Goal: Transaction & Acquisition: Purchase product/service

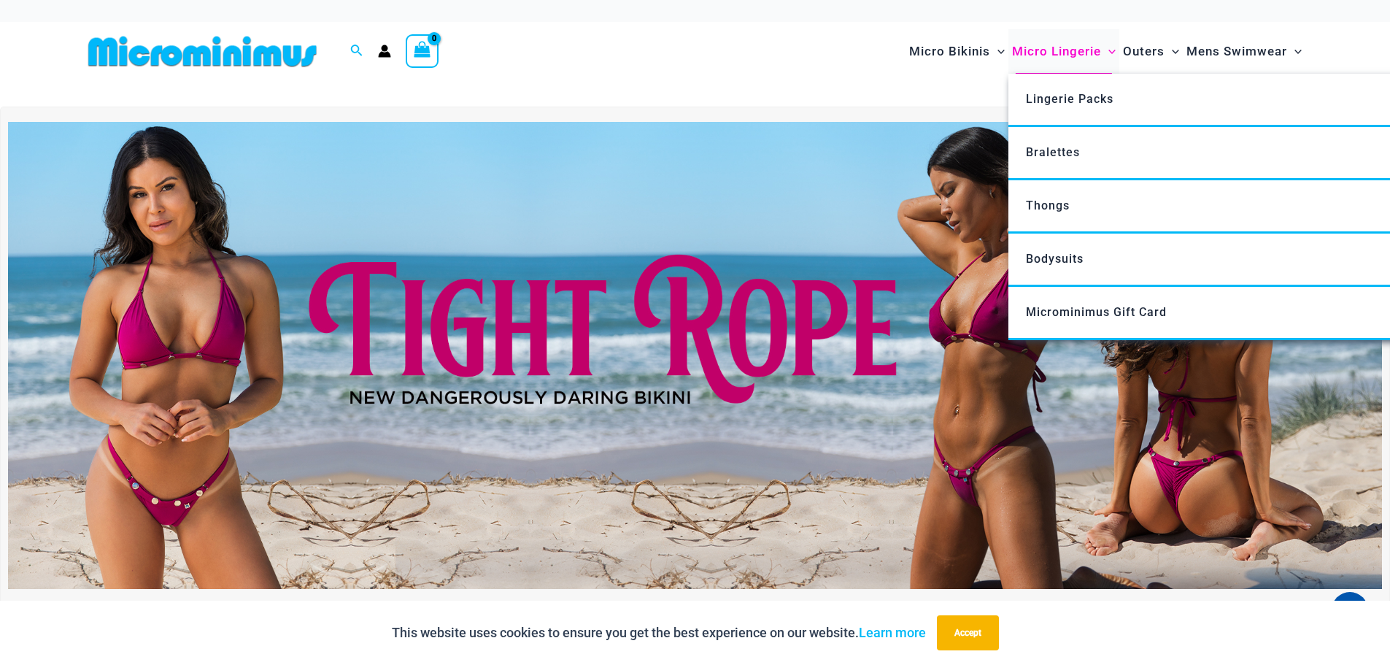
click at [1057, 54] on span "Micro Lingerie" at bounding box center [1056, 51] width 89 height 37
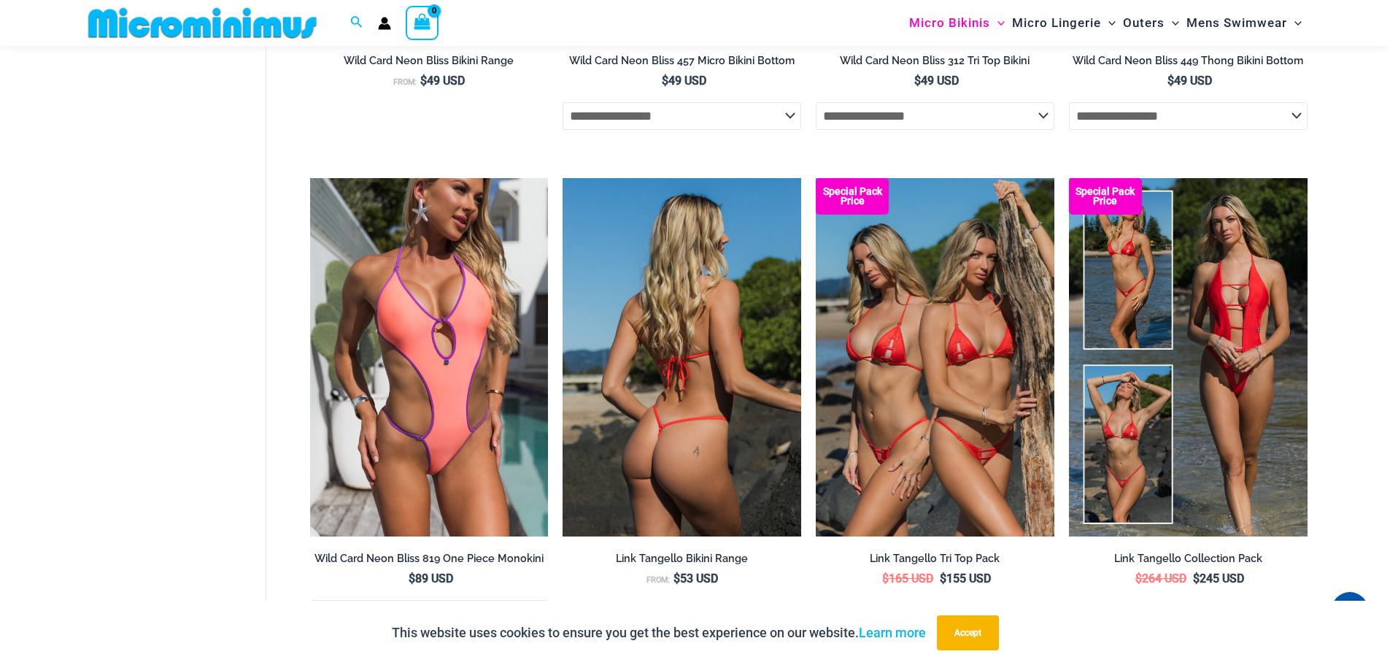
scroll to position [4002, 0]
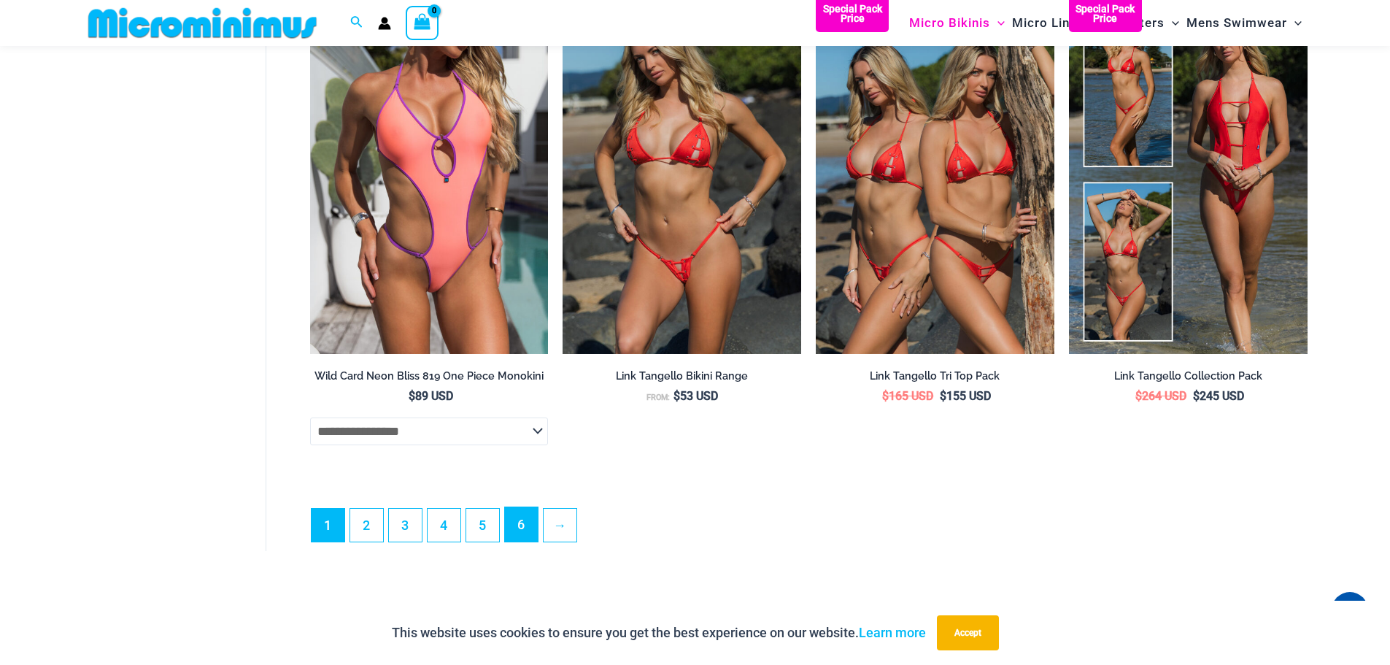
click at [528, 542] on link "6" at bounding box center [521, 524] width 33 height 34
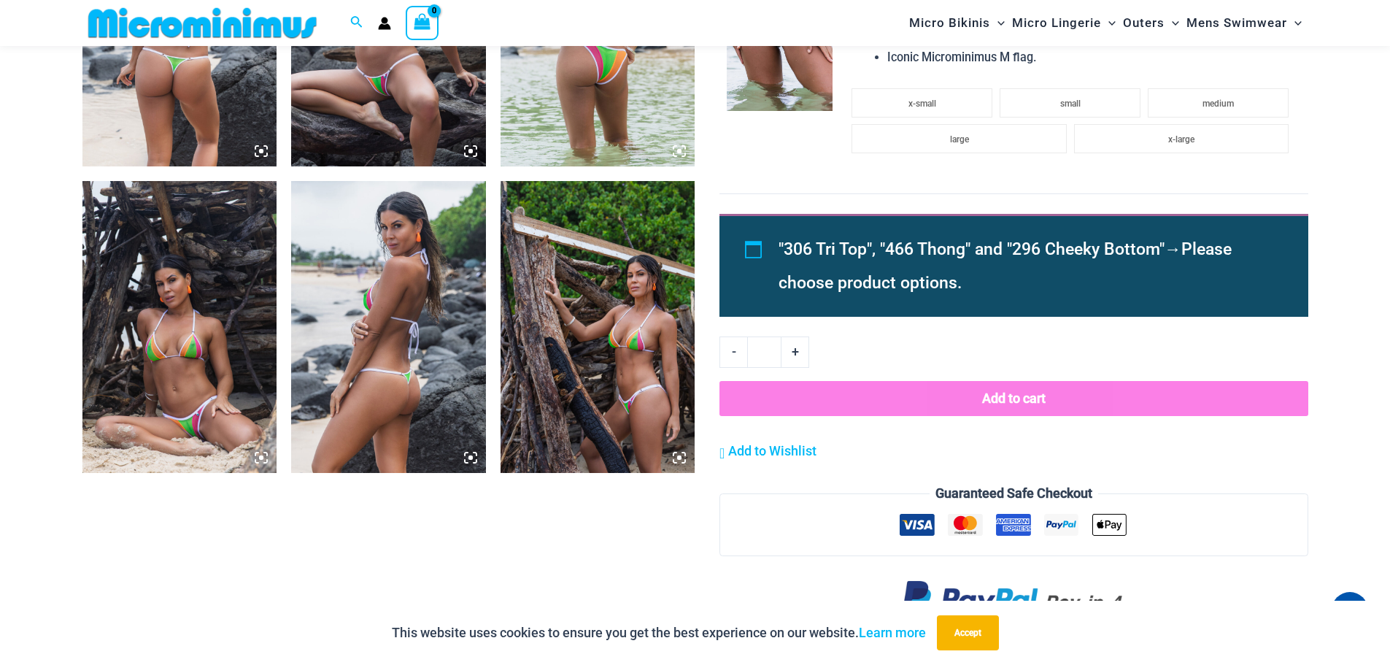
scroll to position [1228, 0]
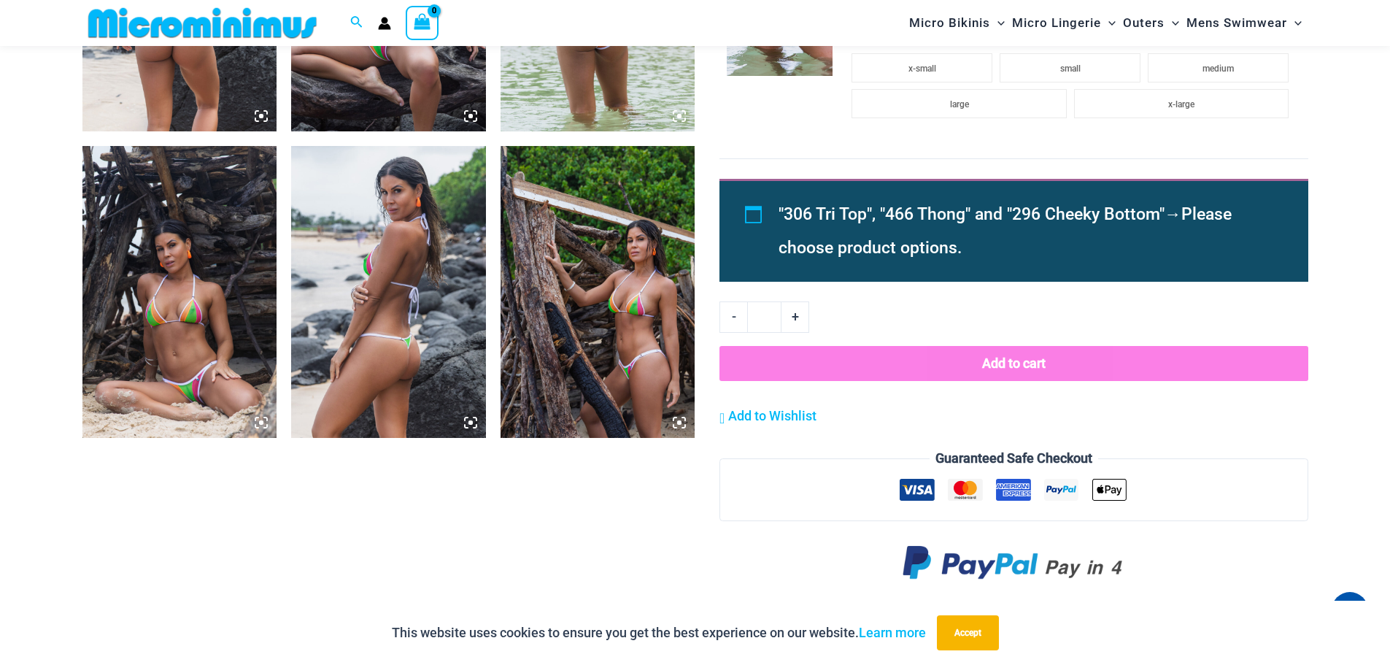
click at [423, 345] on img at bounding box center [388, 292] width 195 height 292
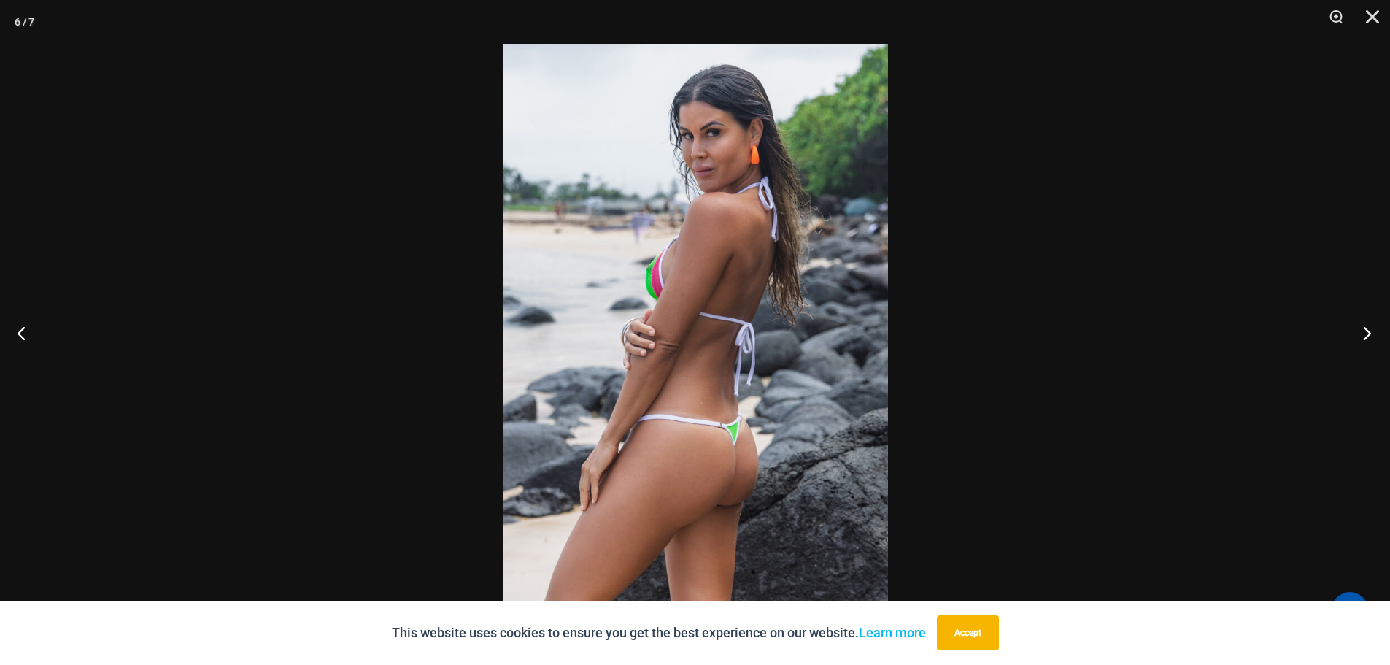
click at [1353, 342] on button "Next" at bounding box center [1363, 332] width 55 height 73
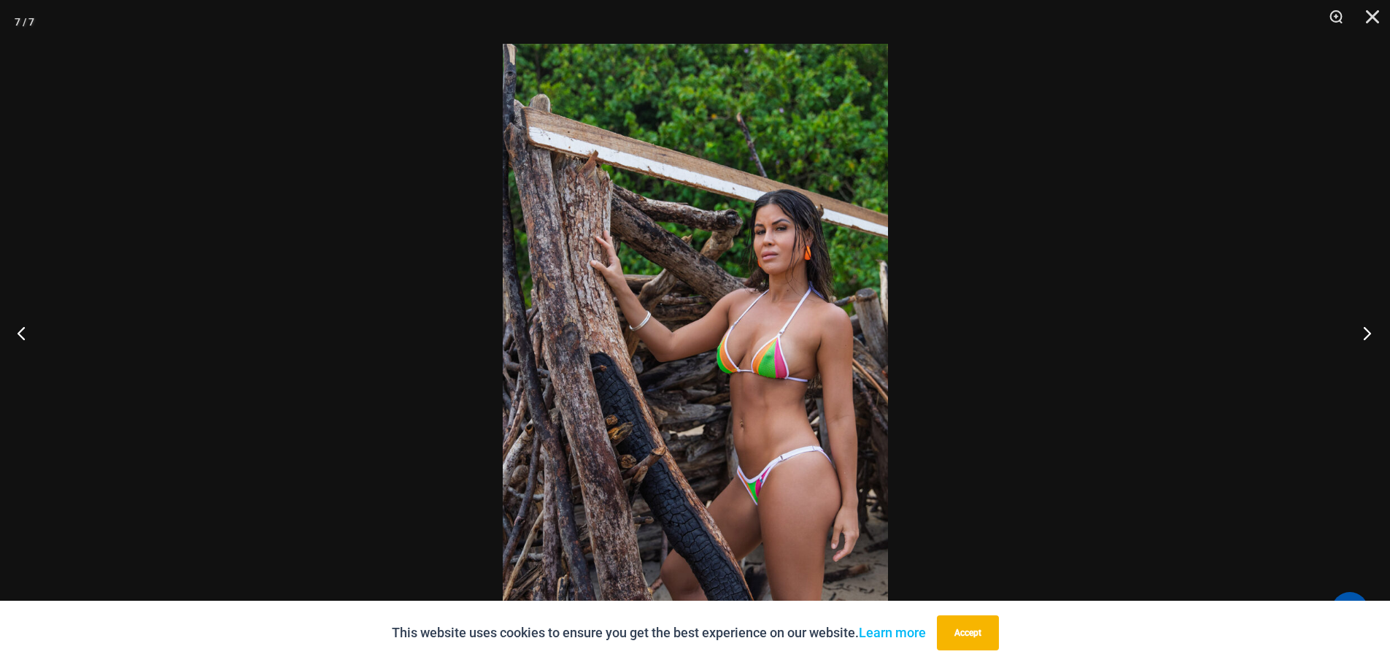
click at [1353, 342] on button "Next" at bounding box center [1363, 332] width 55 height 73
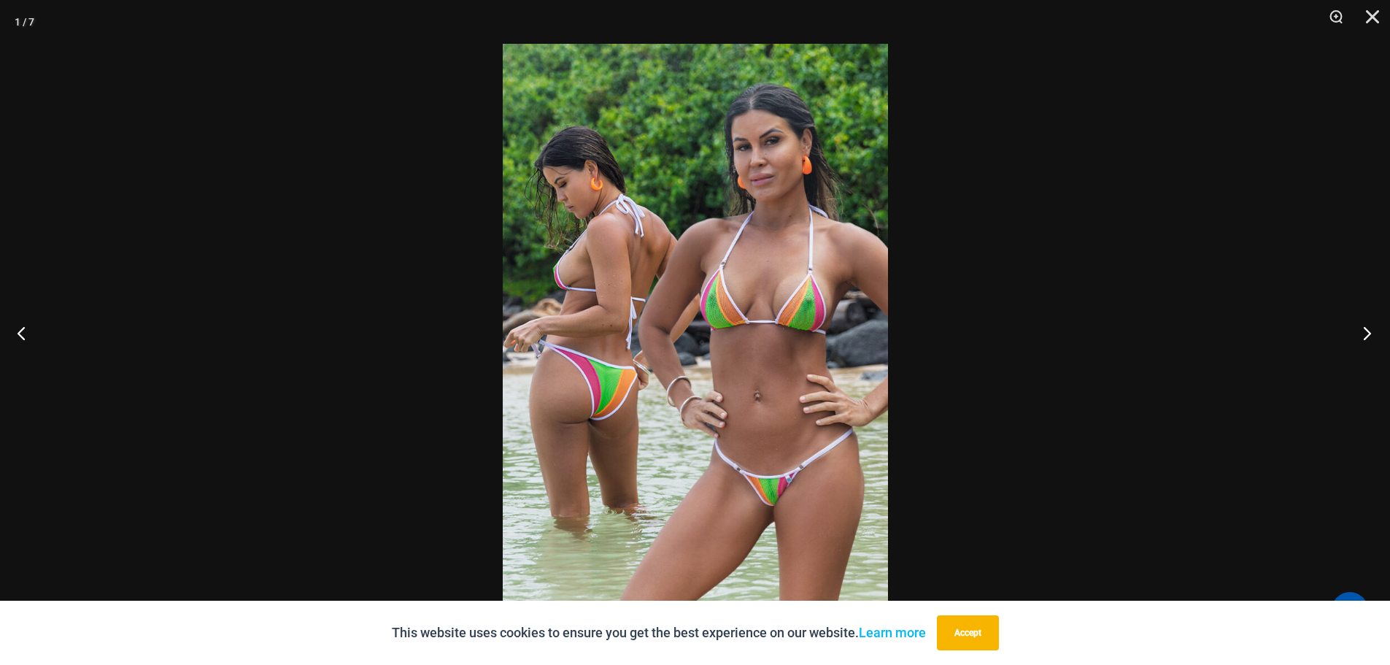
click at [1353, 342] on button "Next" at bounding box center [1363, 332] width 55 height 73
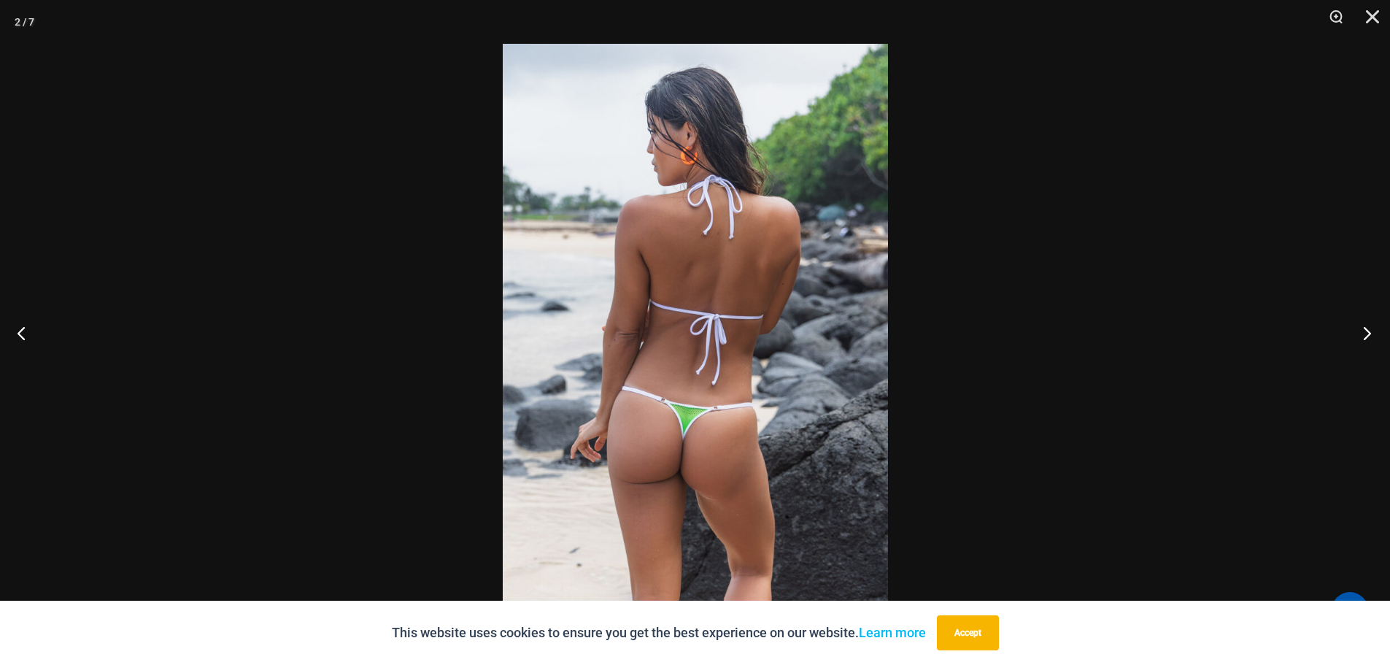
click at [1353, 342] on button "Next" at bounding box center [1363, 332] width 55 height 73
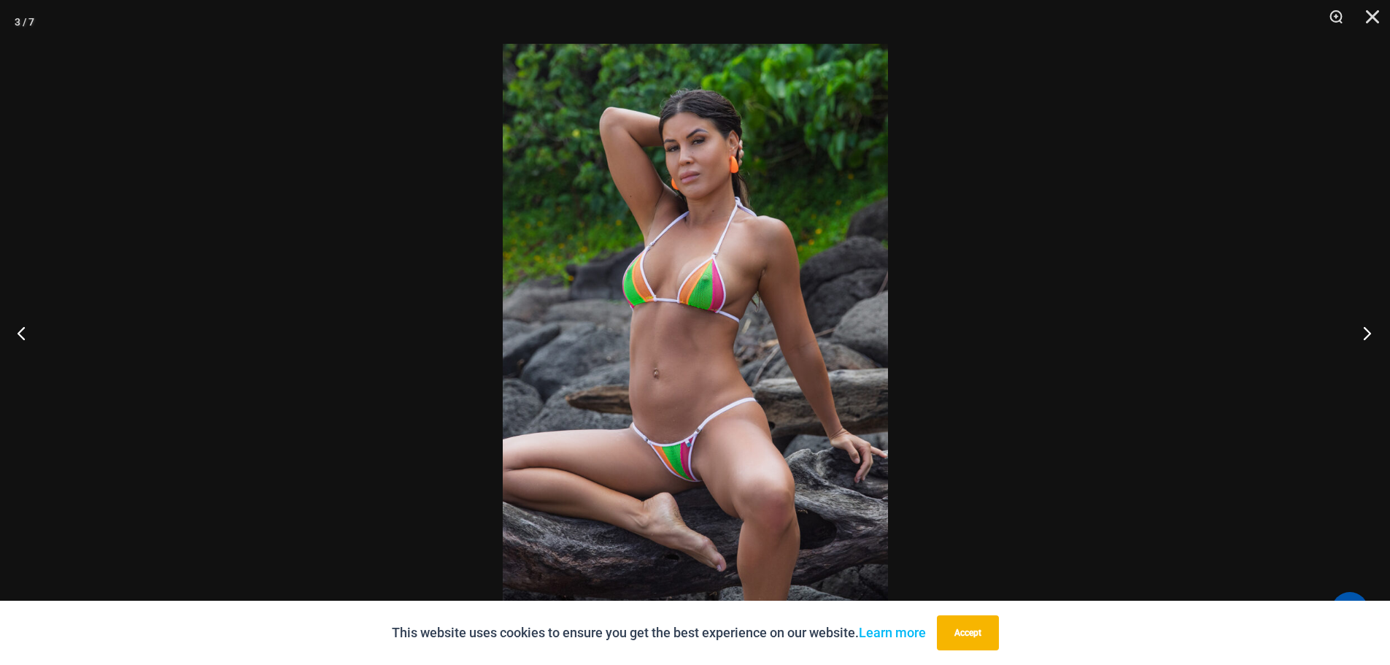
click at [1353, 342] on button "Next" at bounding box center [1363, 332] width 55 height 73
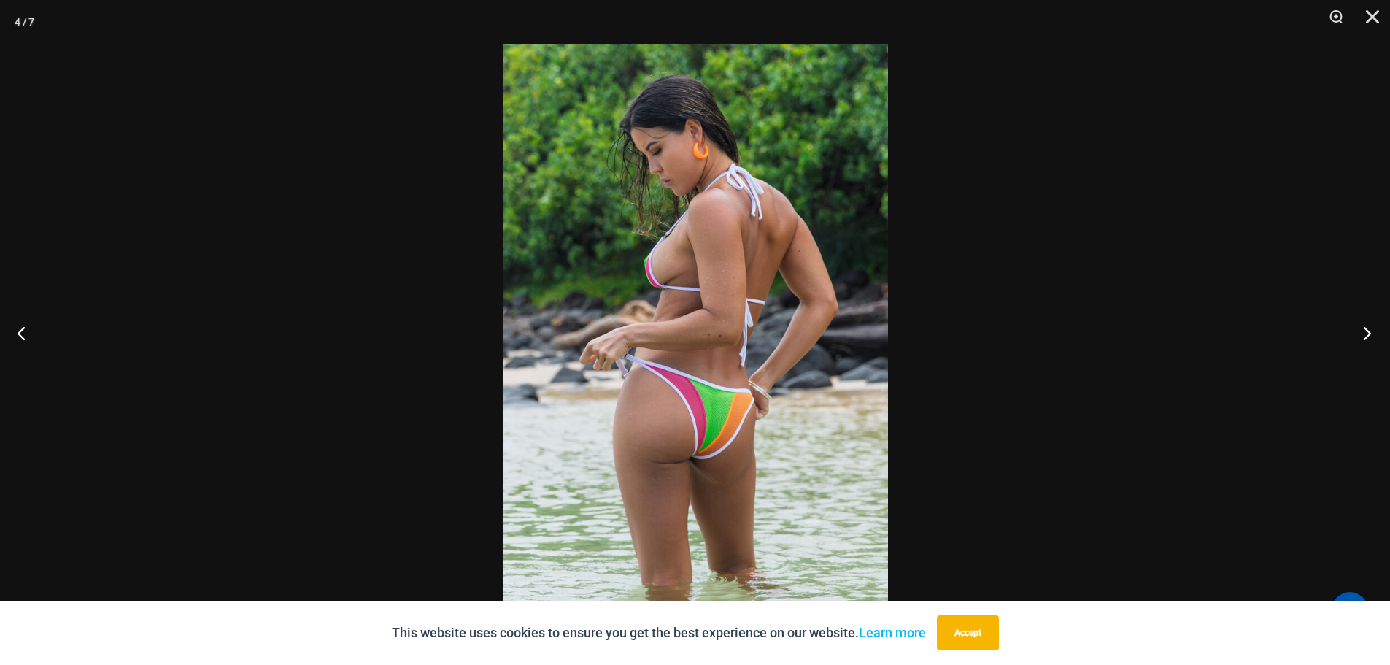
click at [1353, 342] on button "Next" at bounding box center [1363, 332] width 55 height 73
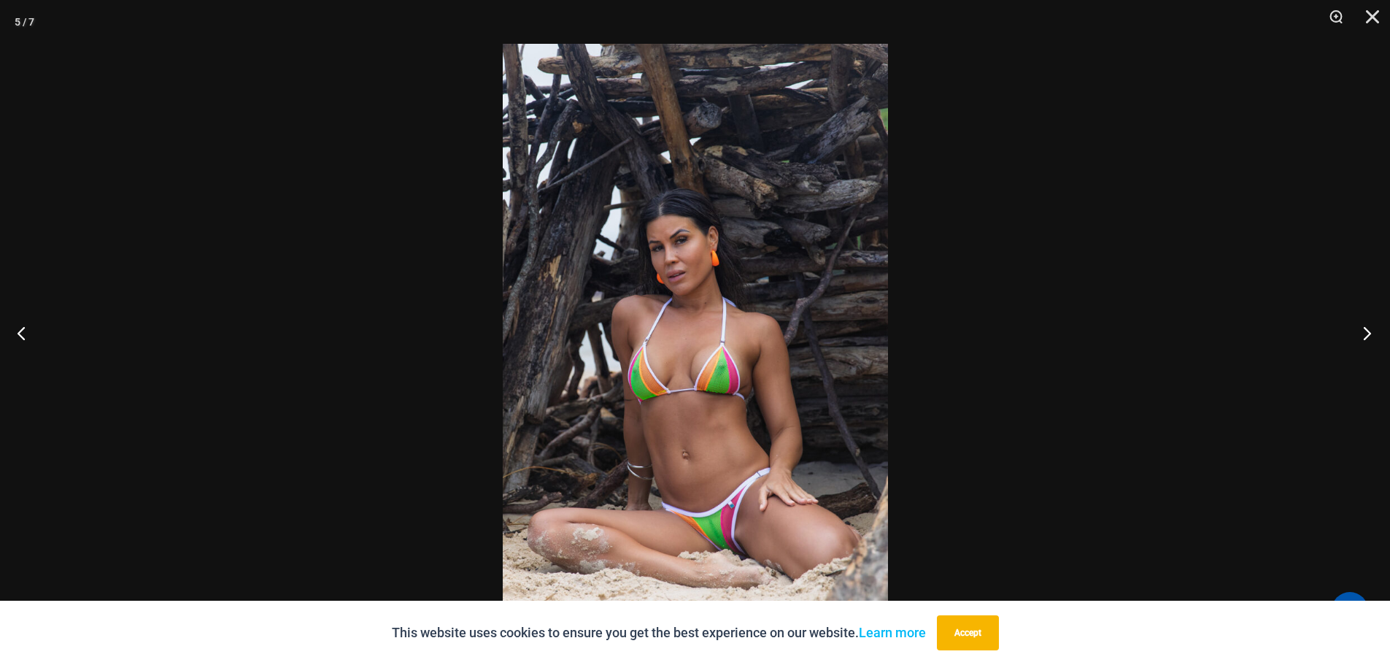
click at [1353, 342] on button "Next" at bounding box center [1363, 332] width 55 height 73
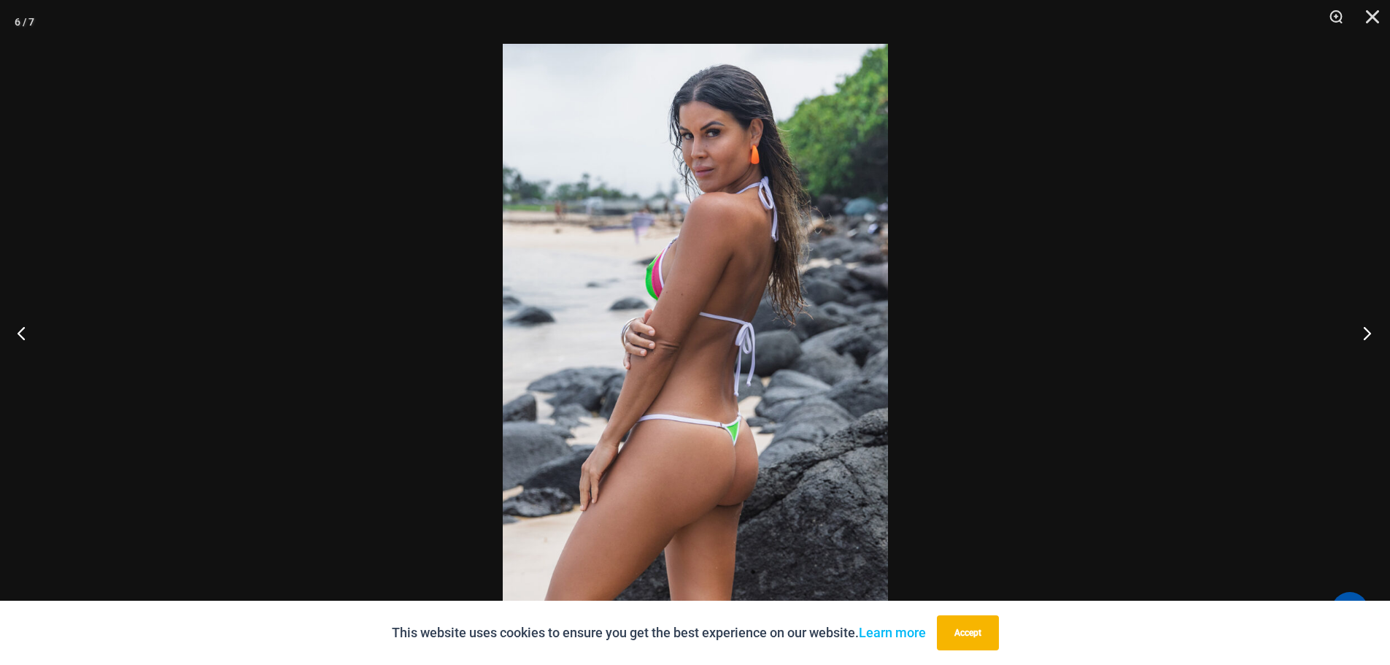
click at [1353, 342] on button "Next" at bounding box center [1363, 332] width 55 height 73
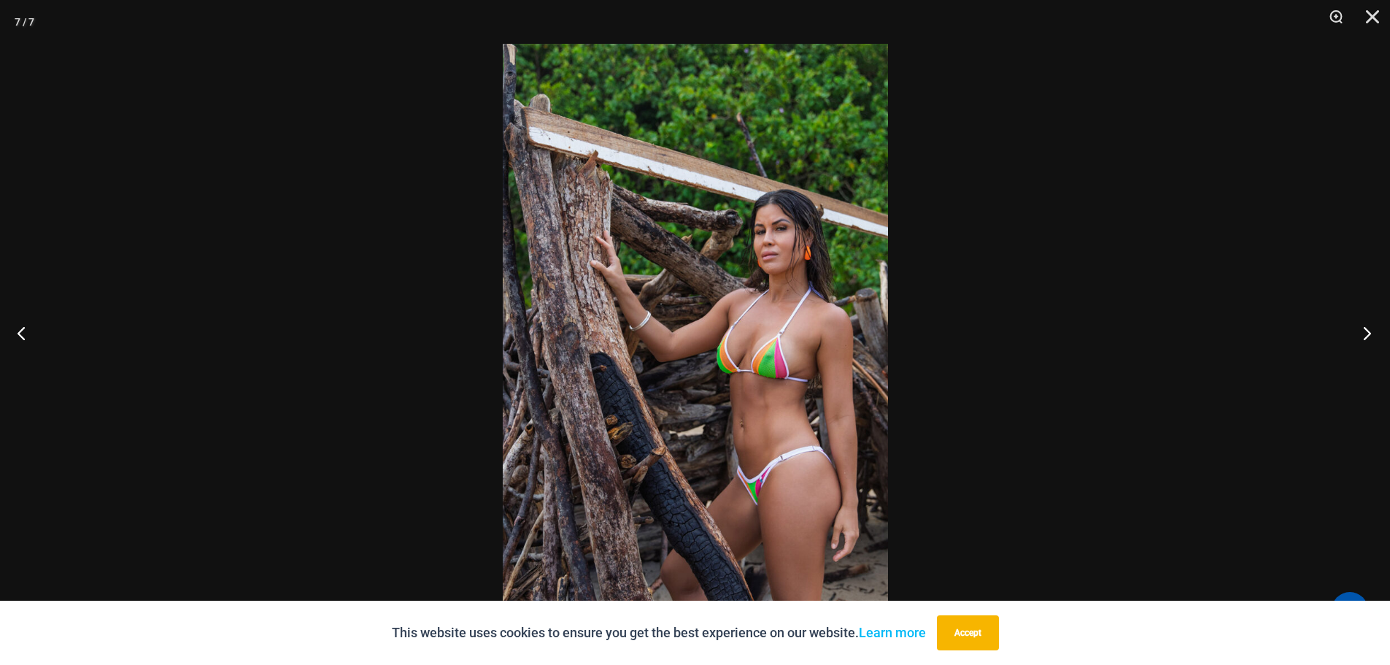
click at [1353, 342] on button "Next" at bounding box center [1363, 332] width 55 height 73
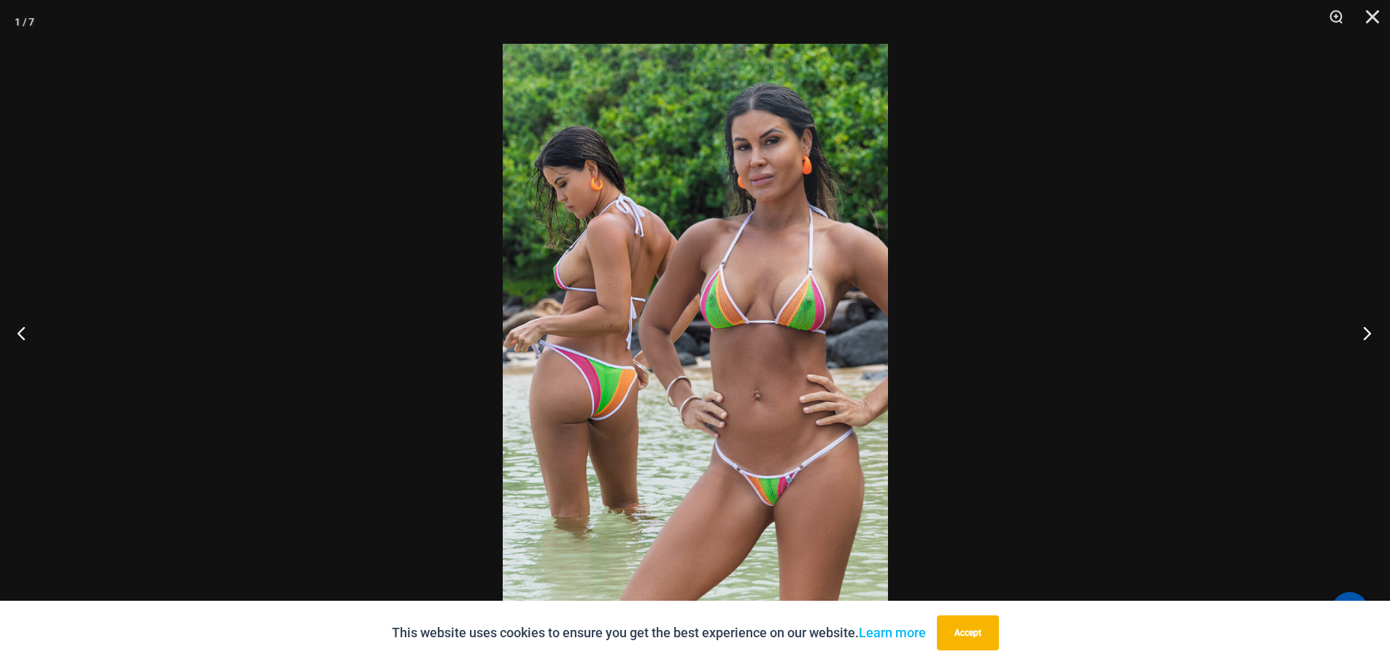
click at [1353, 342] on button "Next" at bounding box center [1363, 332] width 55 height 73
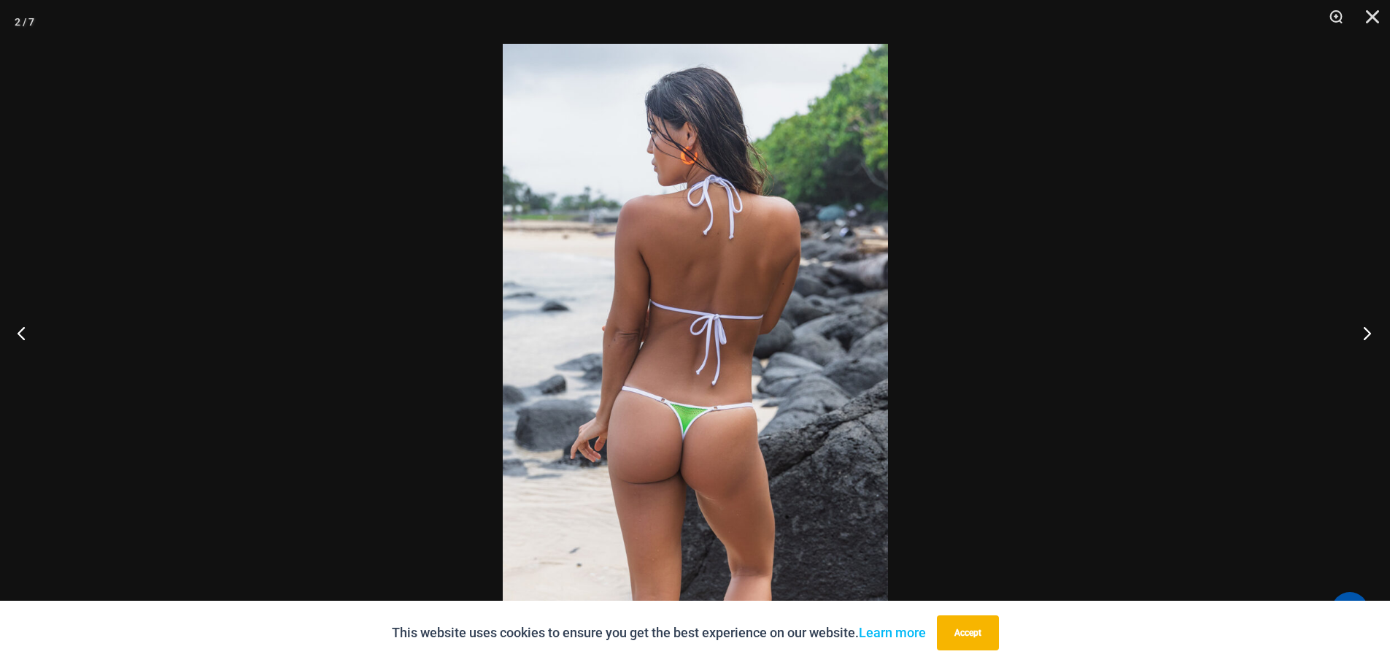
click at [1350, 342] on button "Next" at bounding box center [1363, 332] width 55 height 73
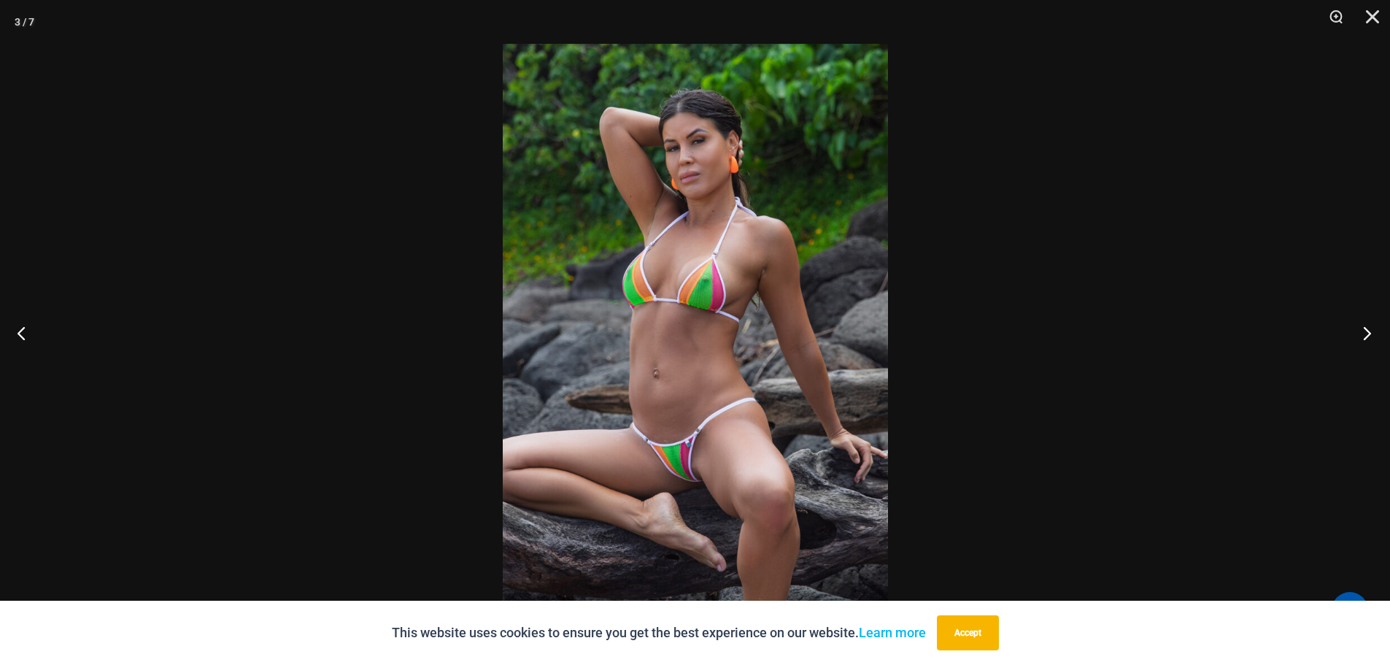
click at [1339, 331] on button "Next" at bounding box center [1363, 332] width 55 height 73
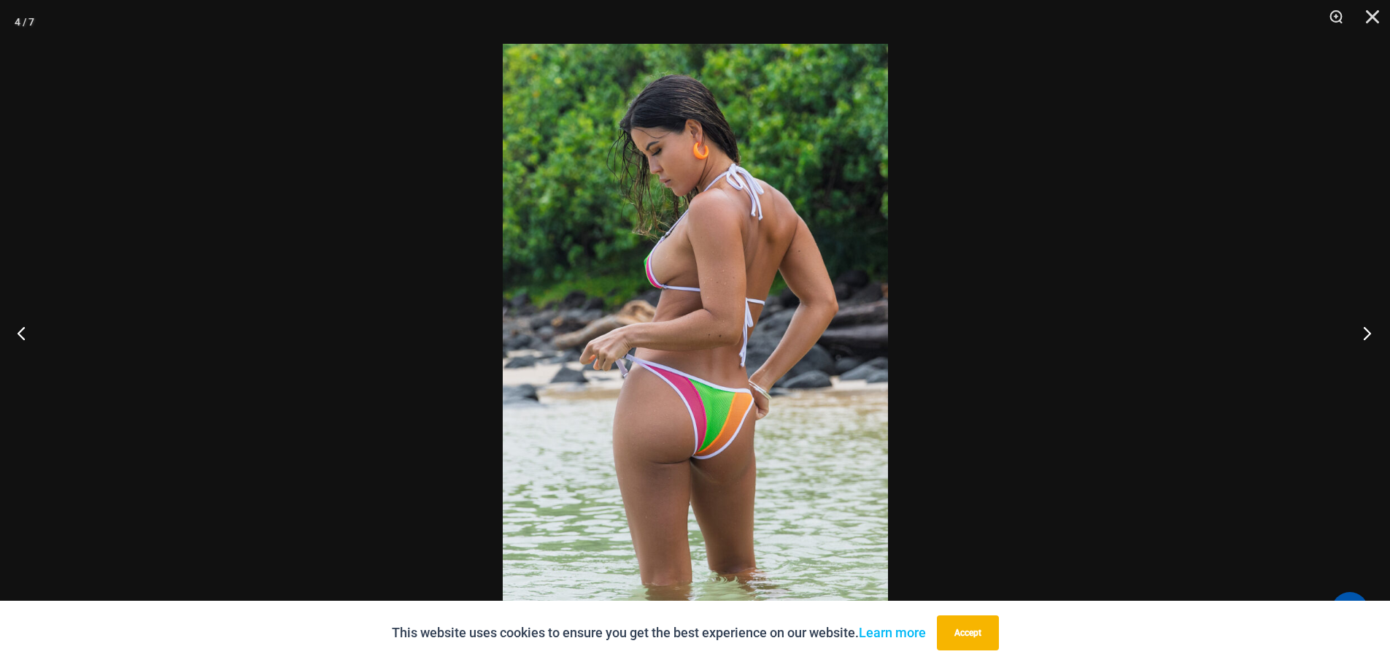
click at [1339, 331] on button "Next" at bounding box center [1363, 332] width 55 height 73
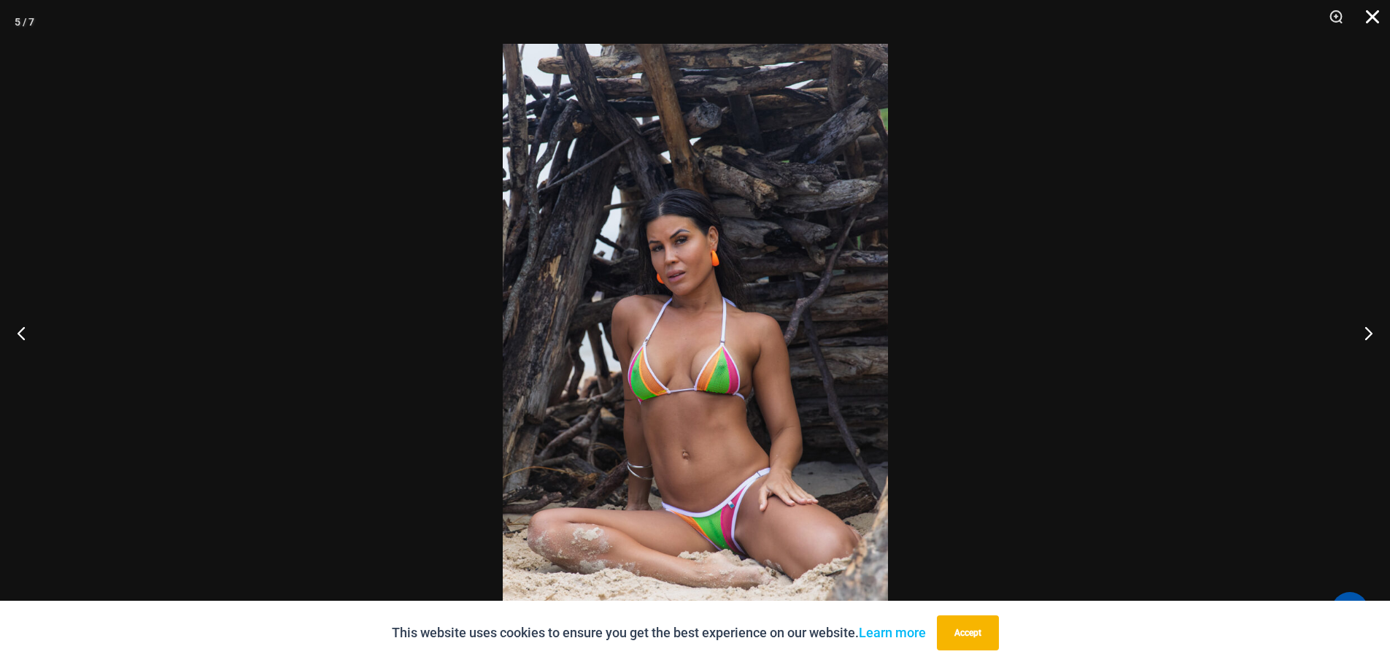
click at [1372, 12] on button "Close" at bounding box center [1368, 22] width 36 height 44
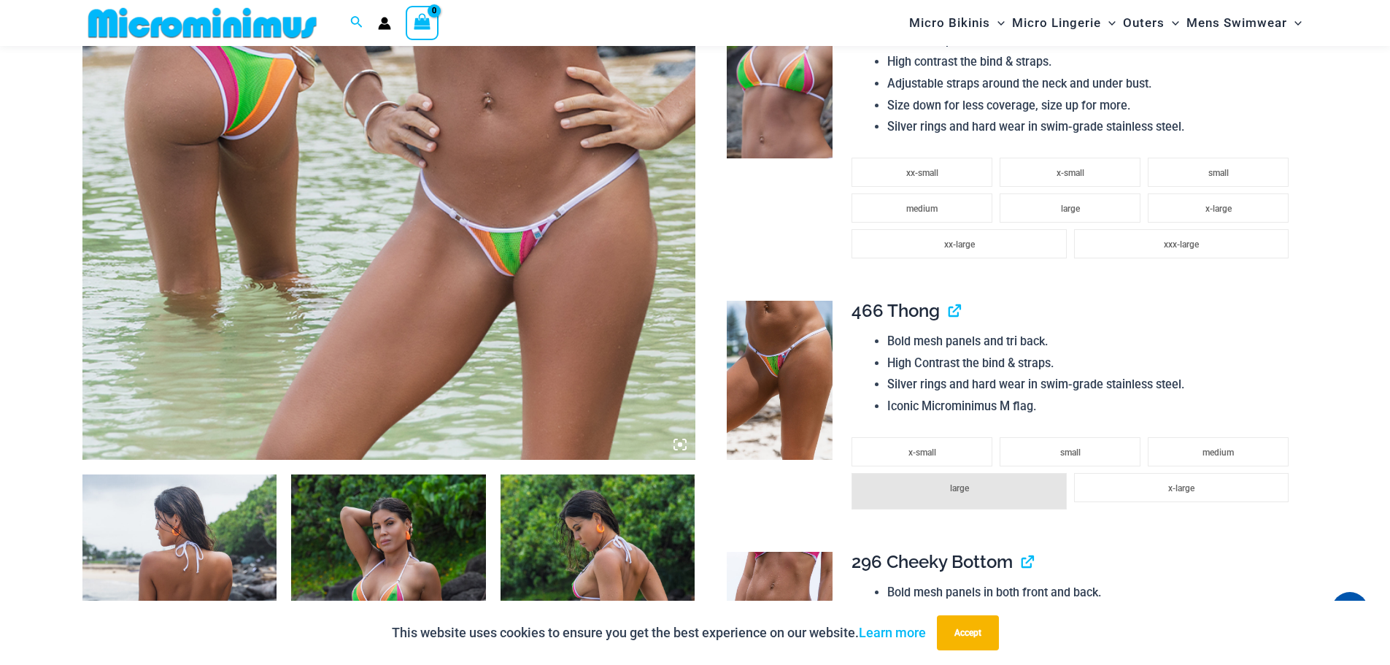
scroll to position [571, 0]
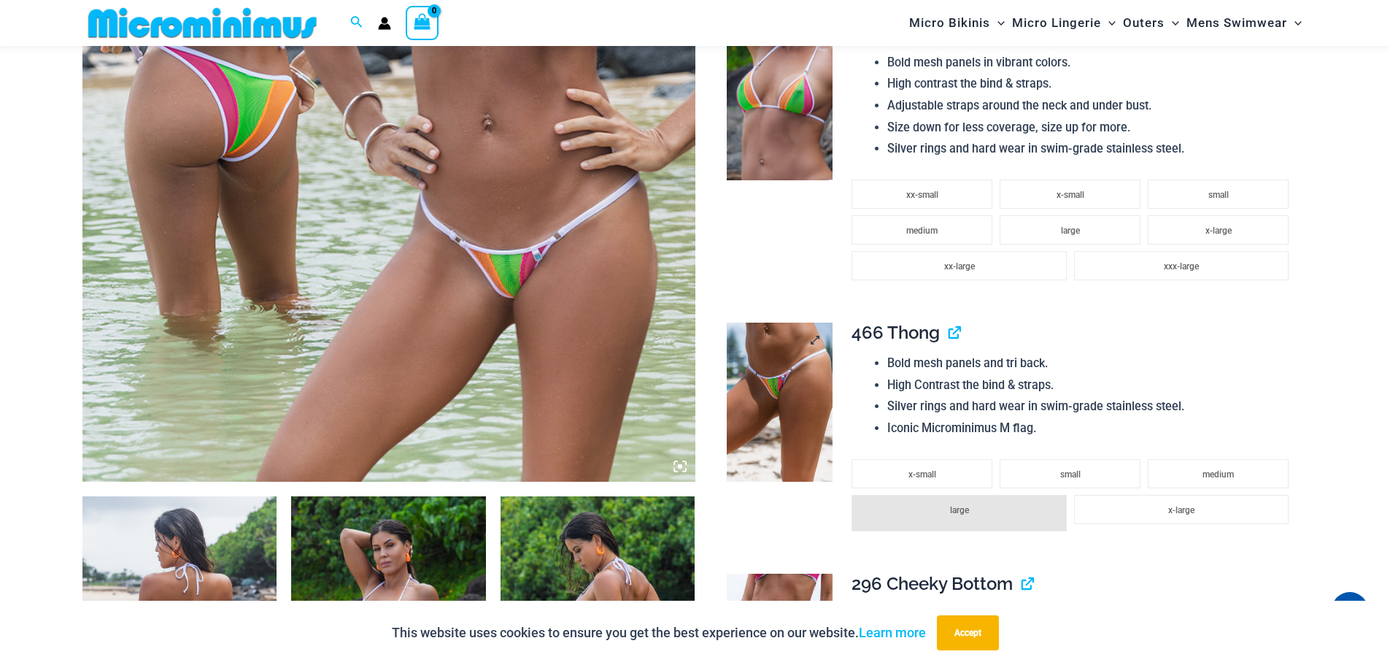
click at [800, 420] on img at bounding box center [780, 402] width 106 height 159
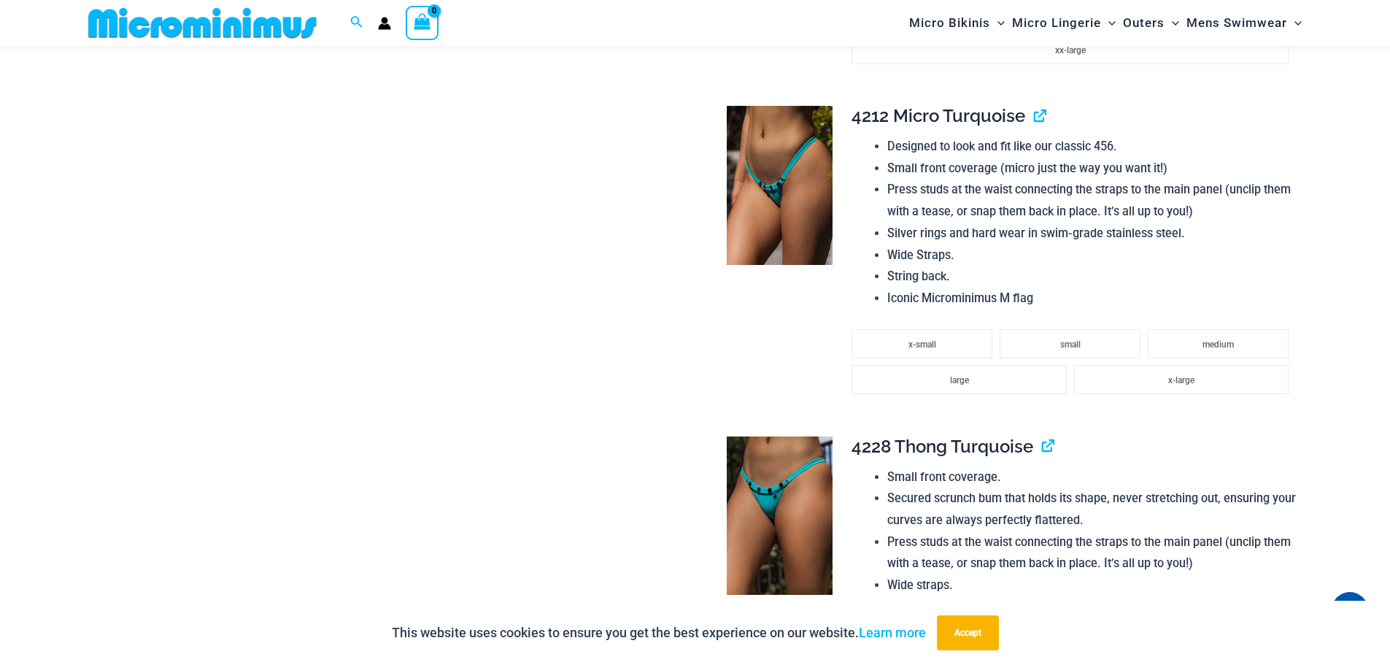
scroll to position [1666, 0]
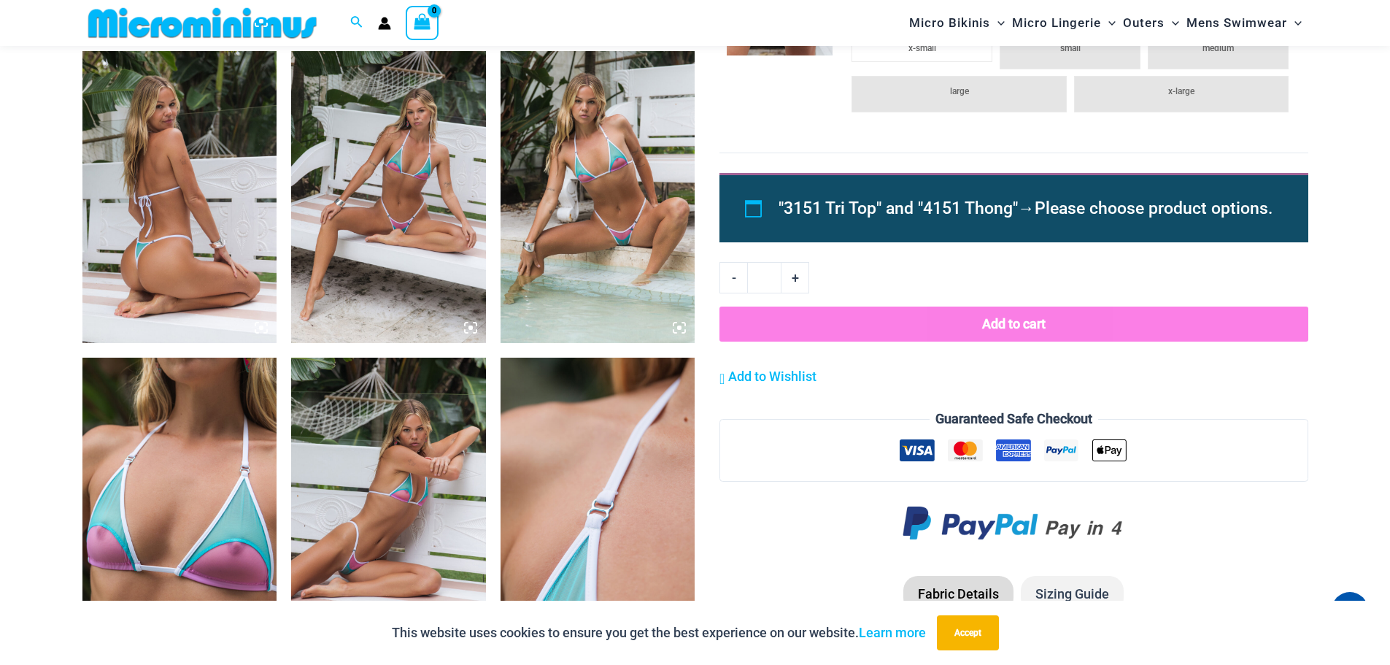
scroll to position [1519, 0]
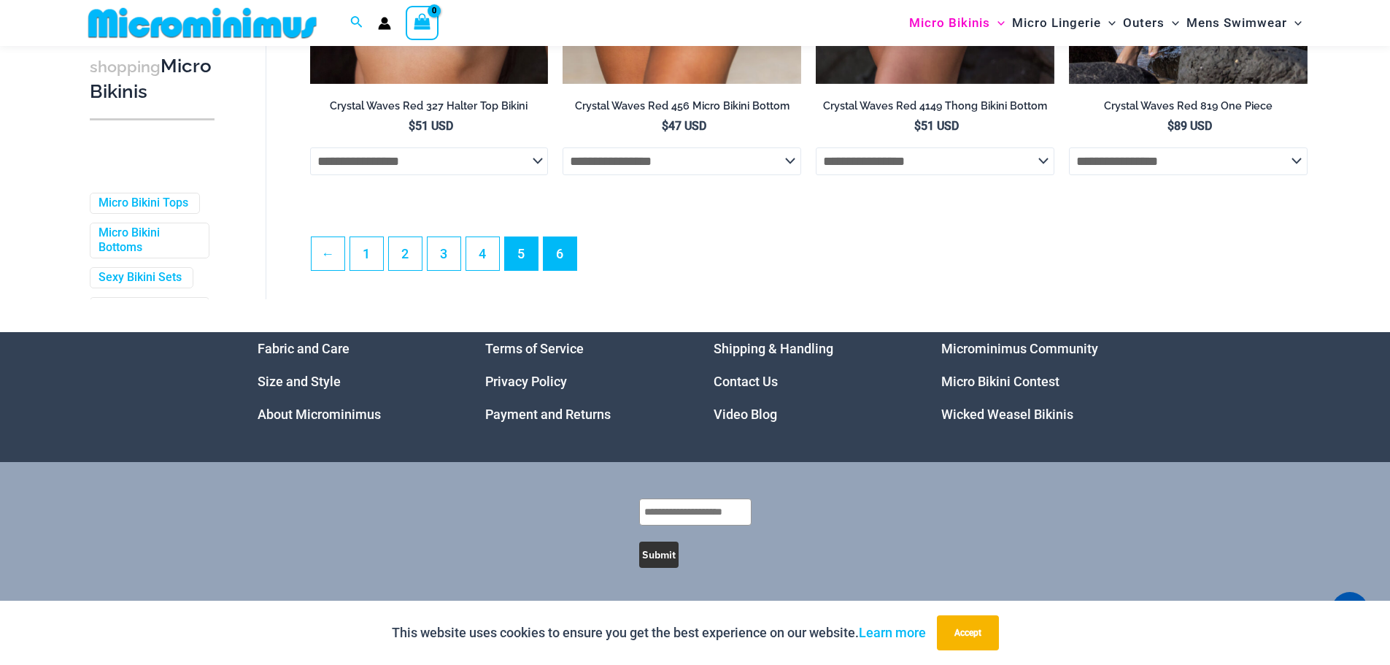
scroll to position [3974, 0]
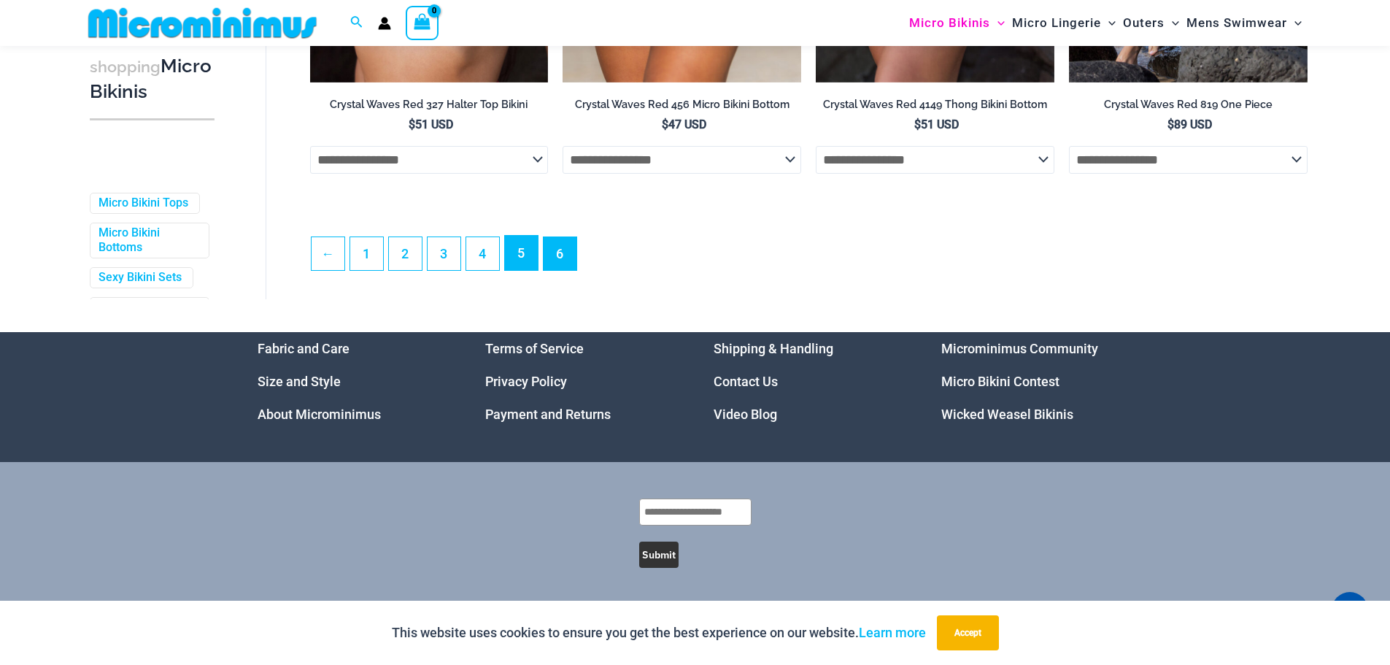
click at [513, 264] on link "5" at bounding box center [521, 253] width 33 height 34
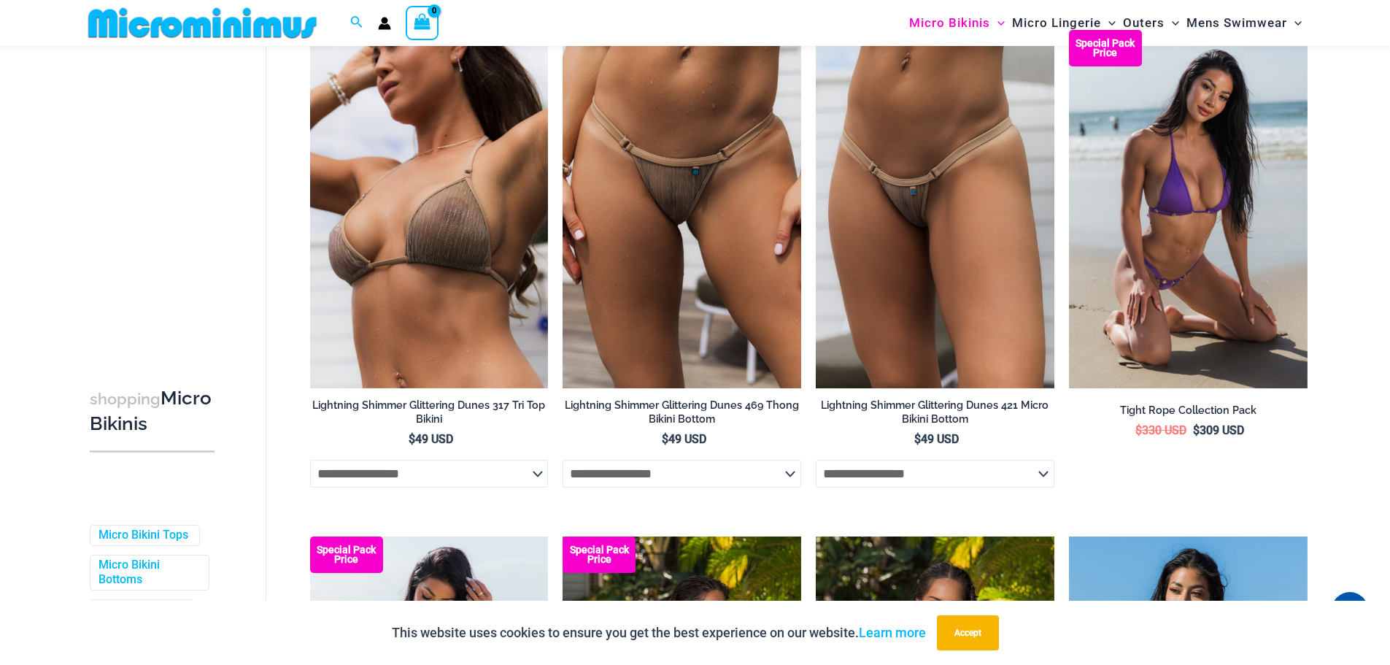
scroll to position [134, 0]
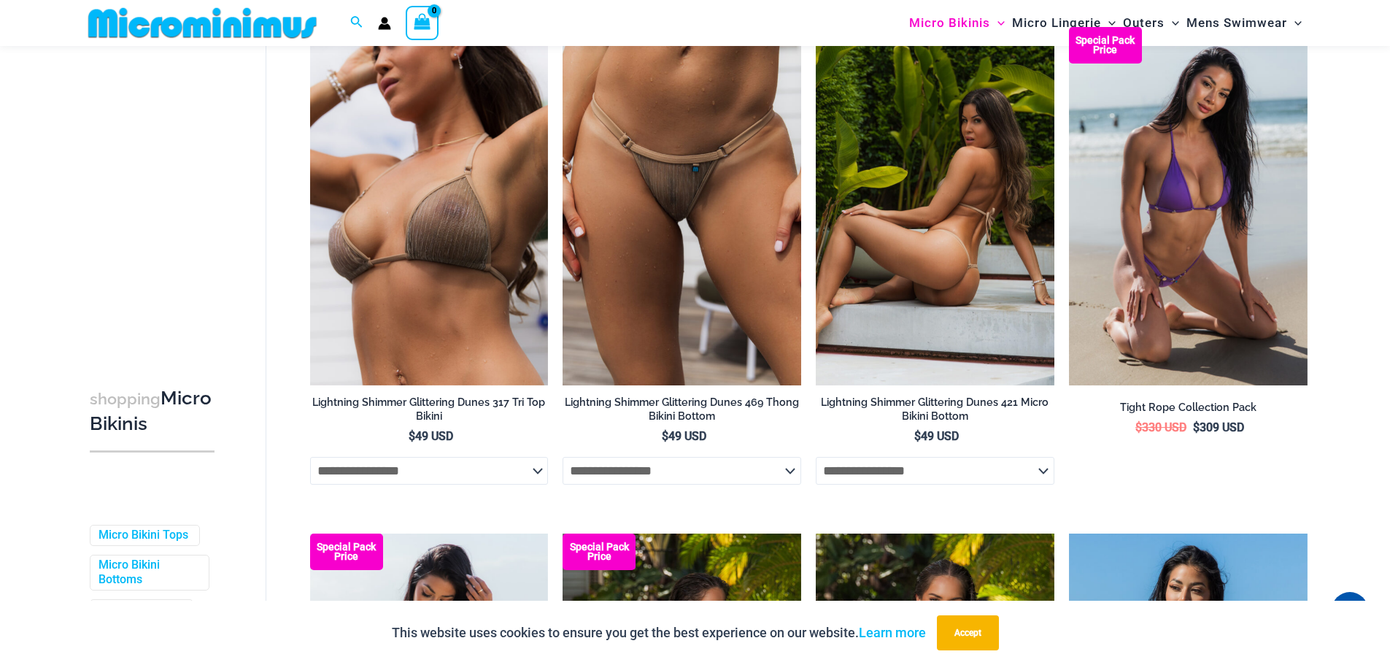
click at [924, 232] on img at bounding box center [935, 206] width 239 height 358
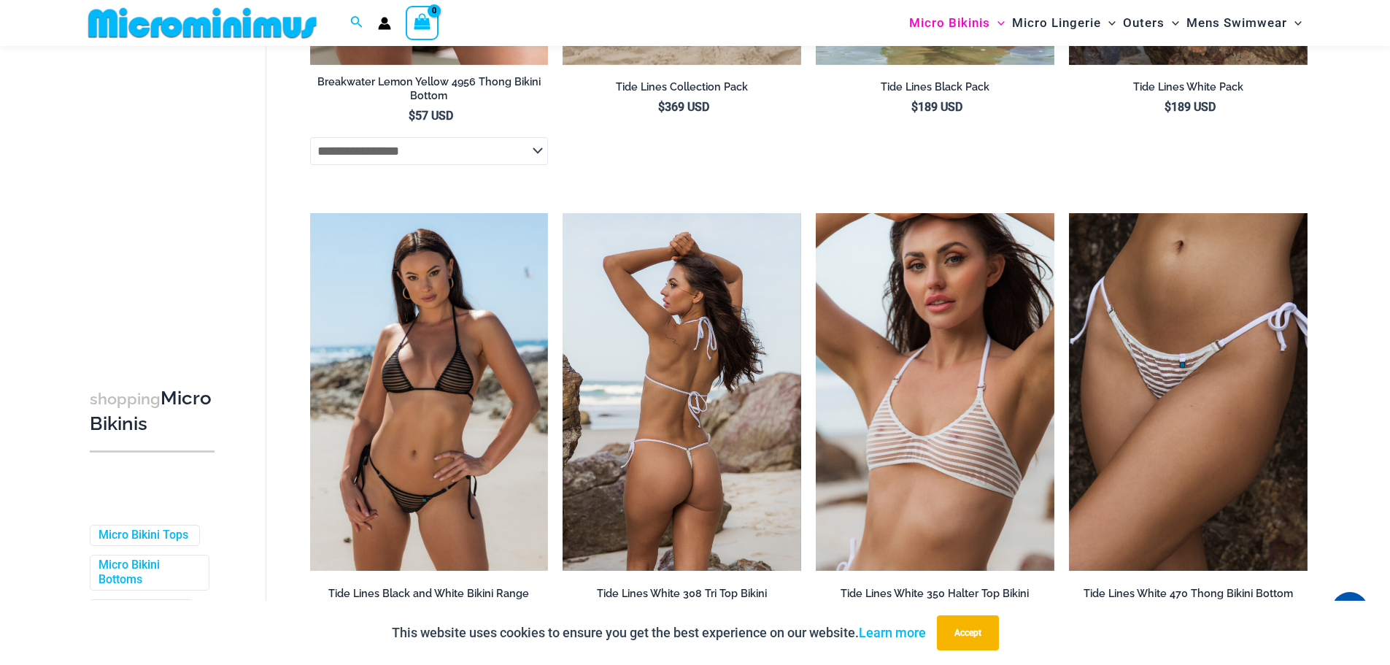
scroll to position [3638, 0]
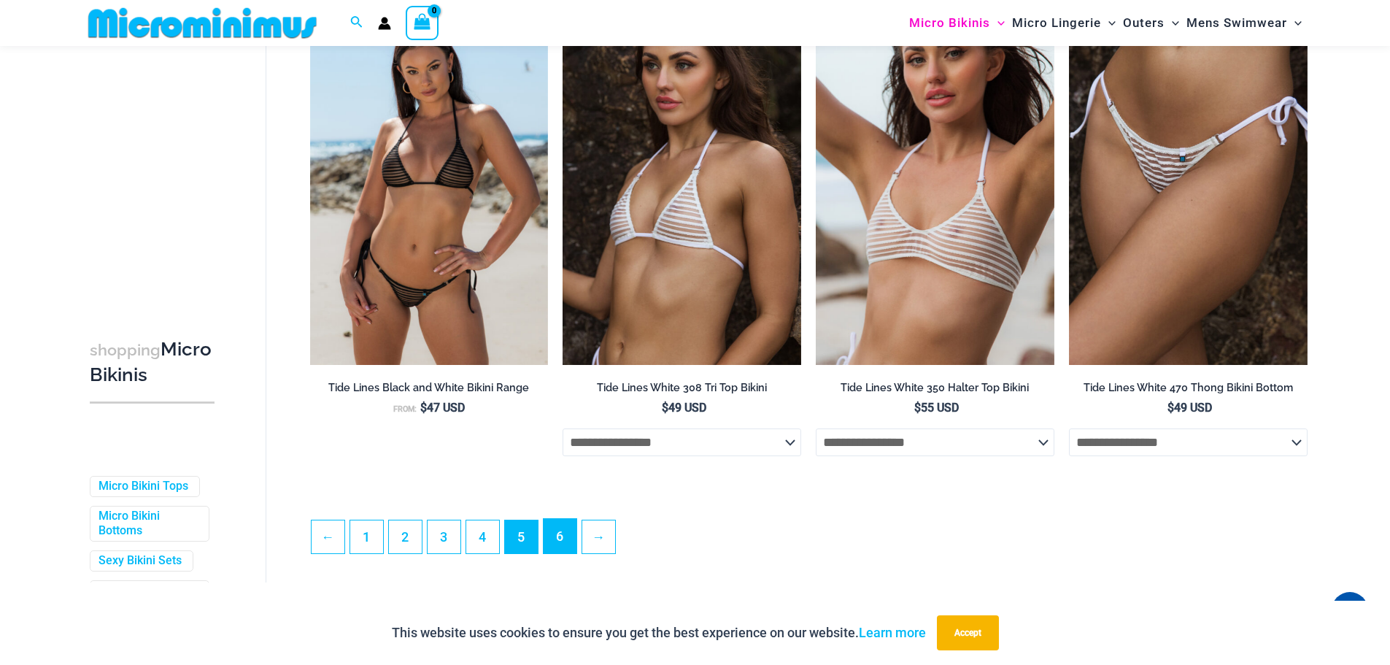
click at [565, 553] on link "6" at bounding box center [560, 536] width 33 height 34
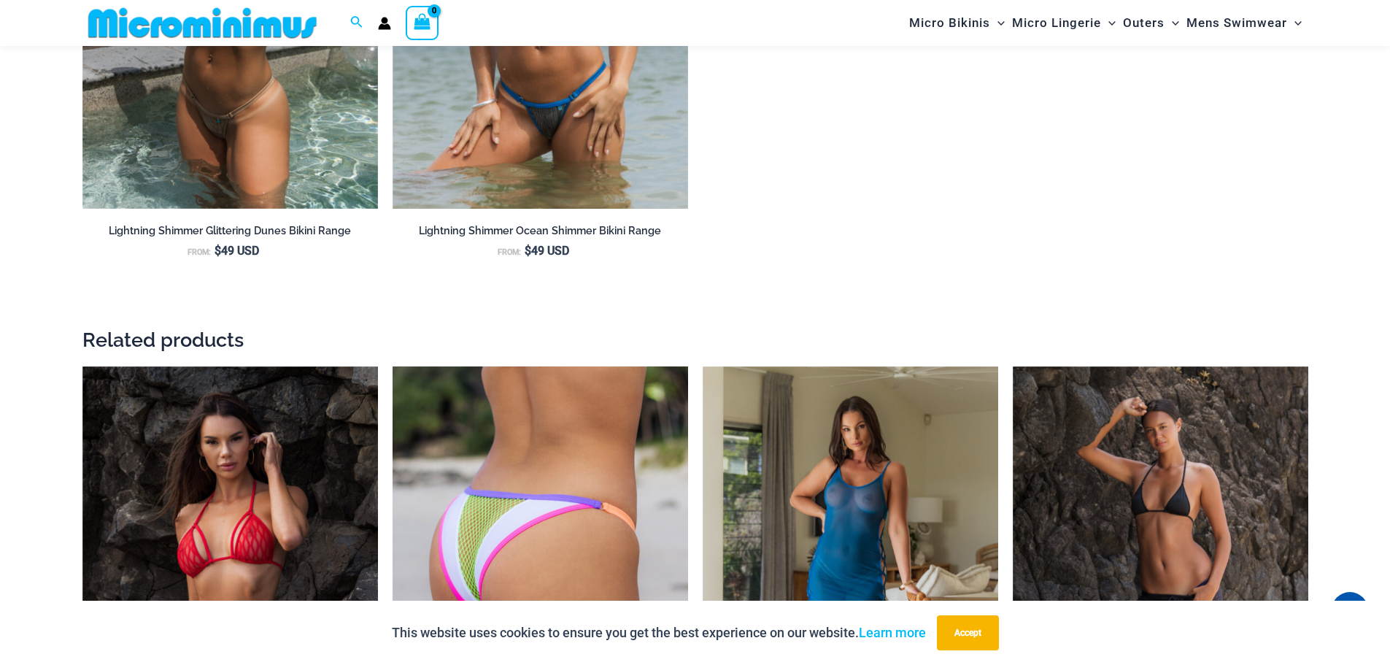
scroll to position [2249, 0]
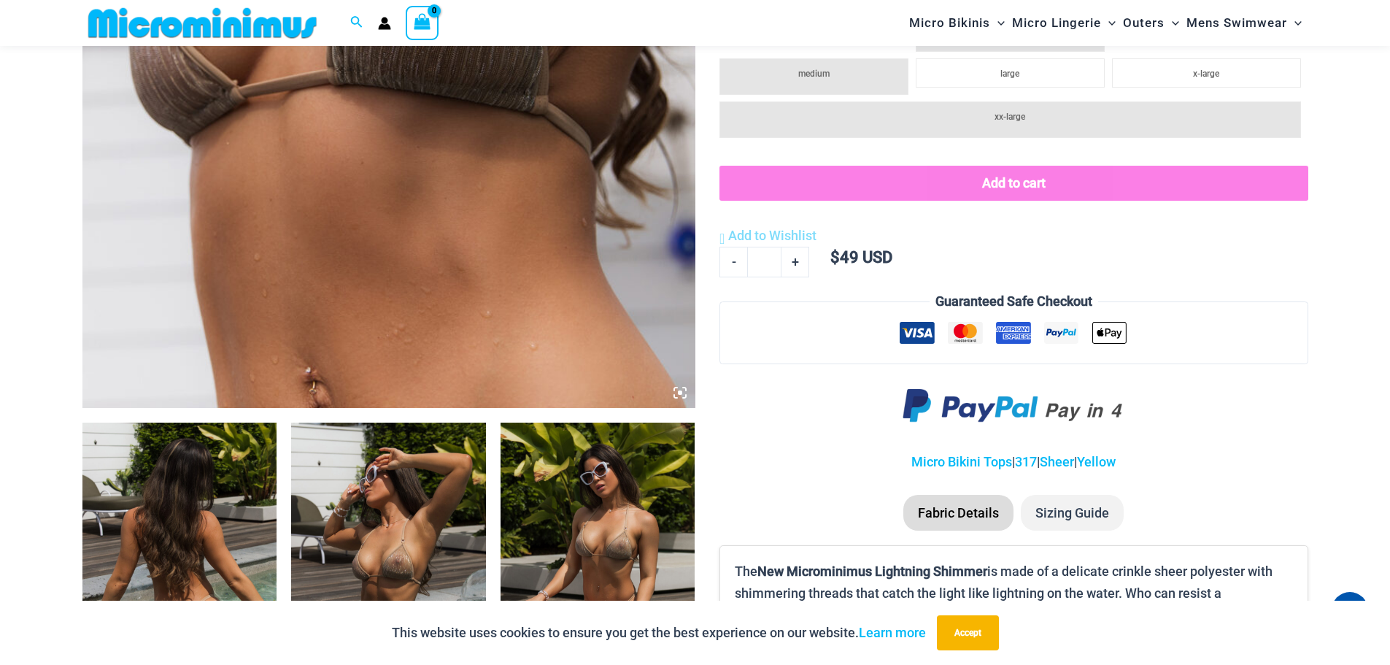
scroll to position [1009, 0]
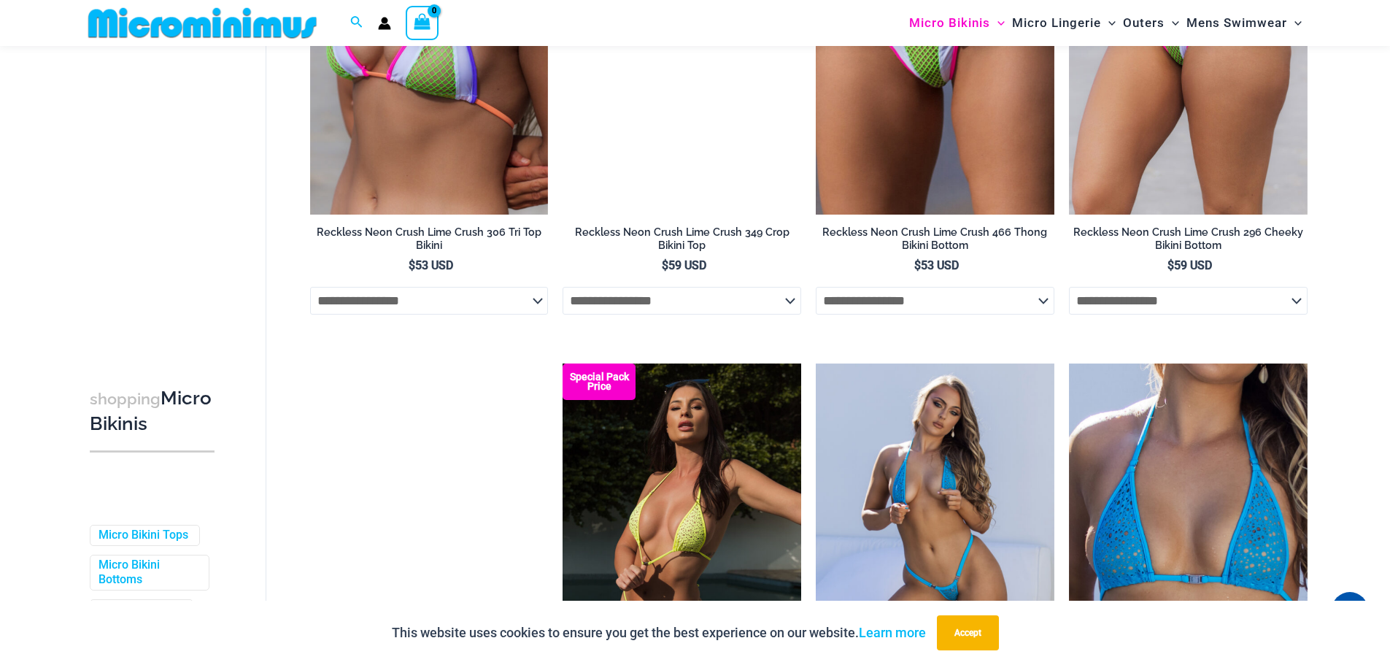
scroll to position [1665, 0]
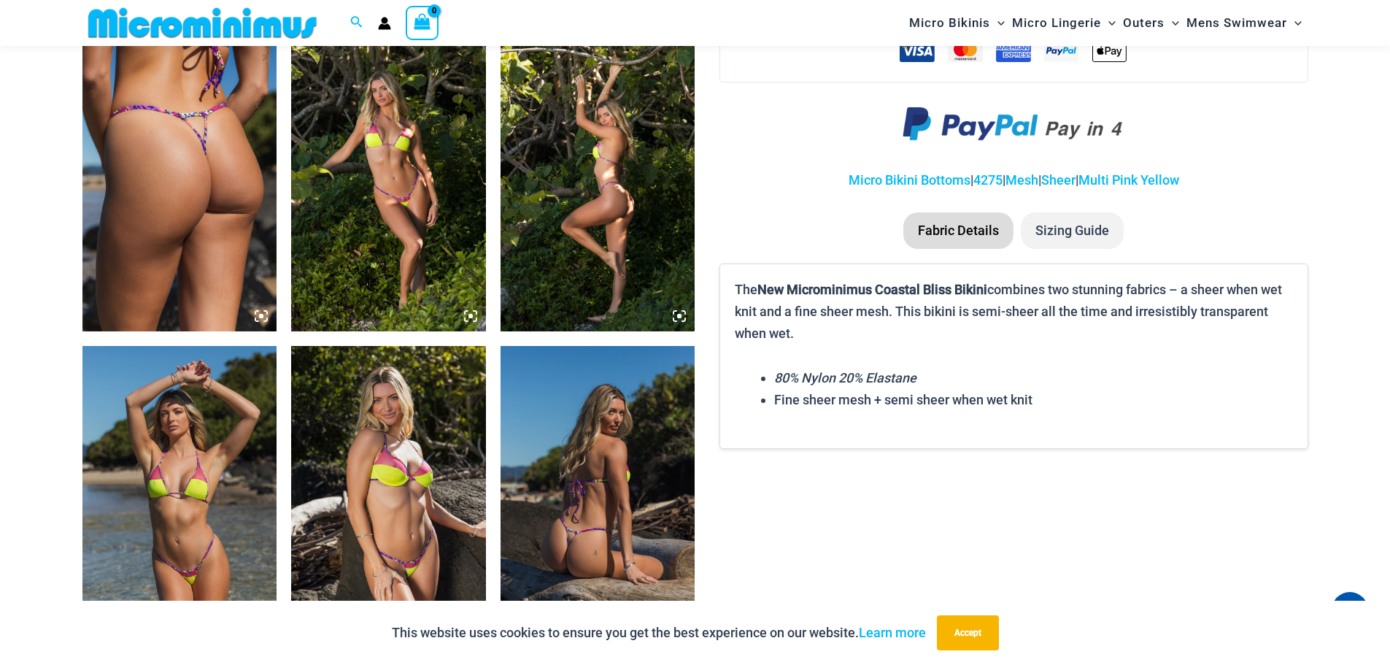
scroll to position [1154, 0]
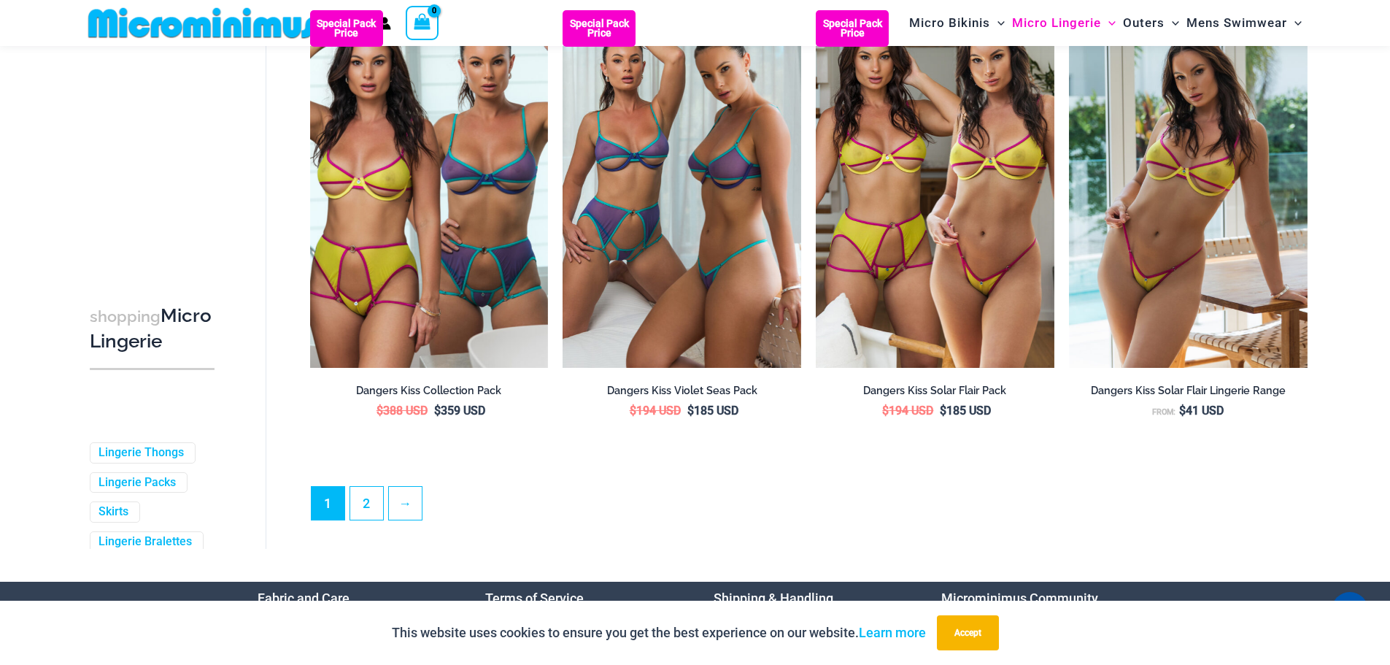
scroll to position [3856, 0]
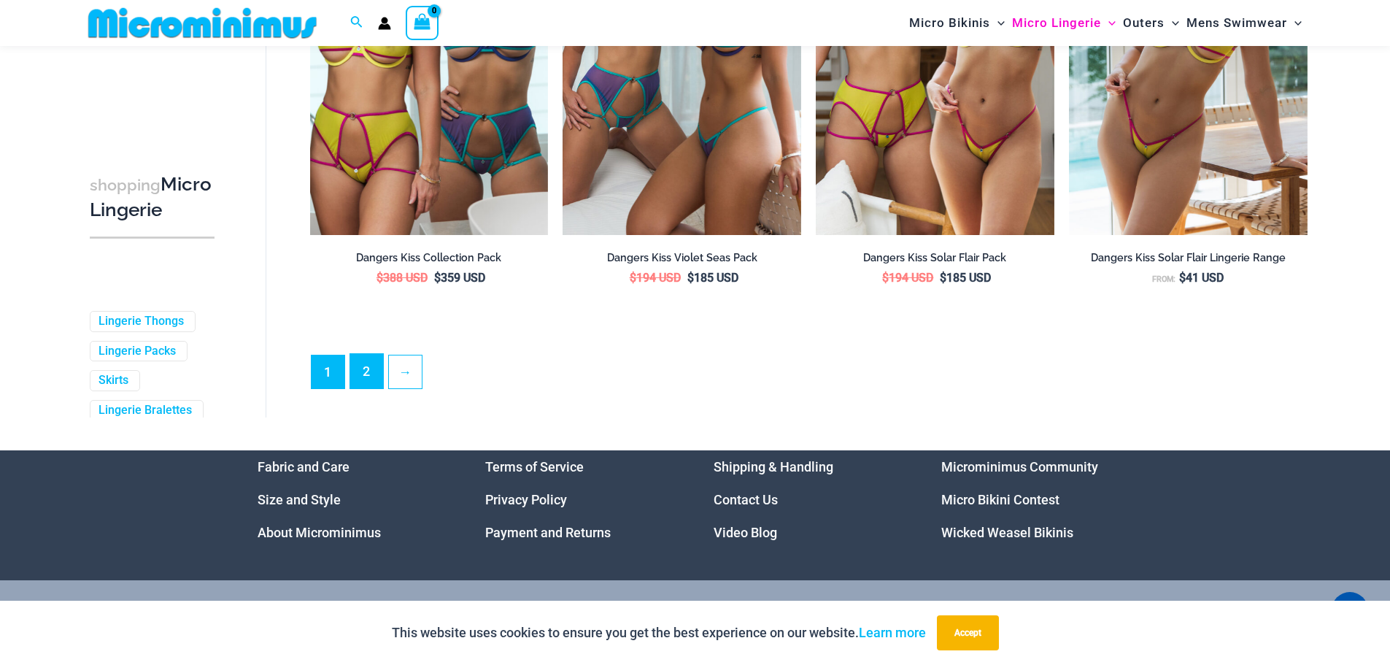
click at [373, 388] on link "2" at bounding box center [366, 371] width 33 height 34
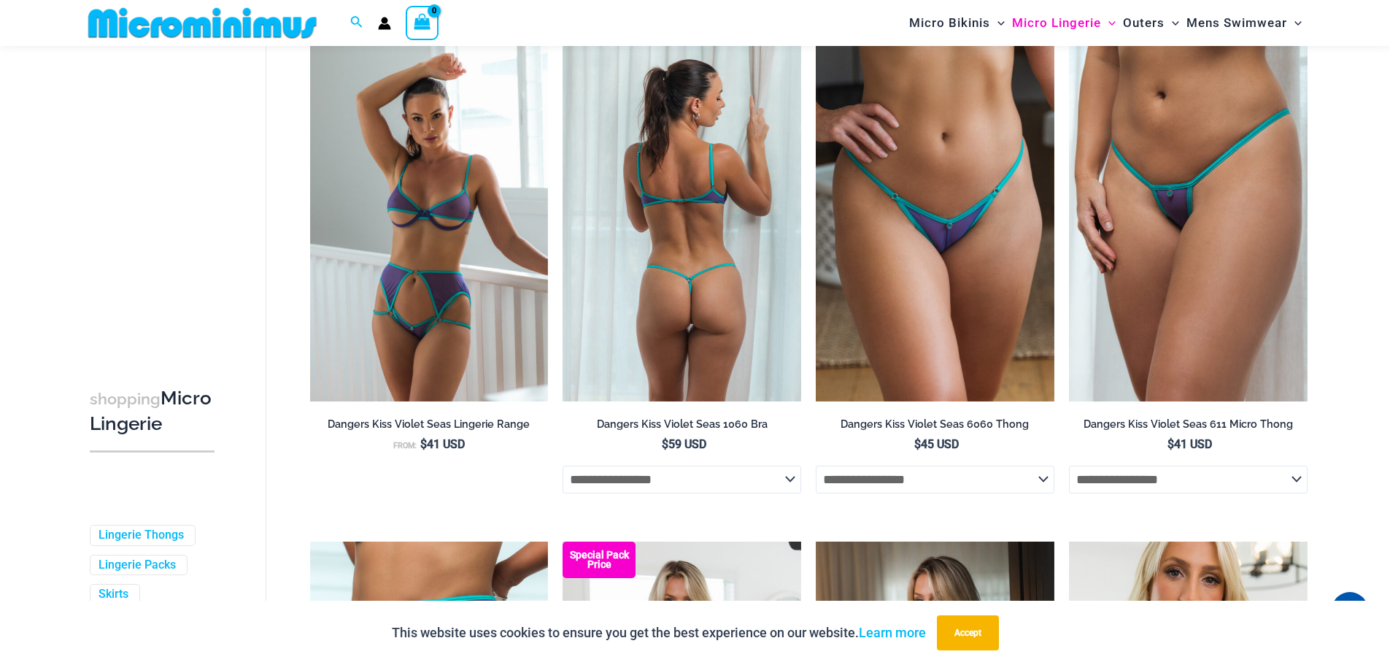
scroll to position [571, 0]
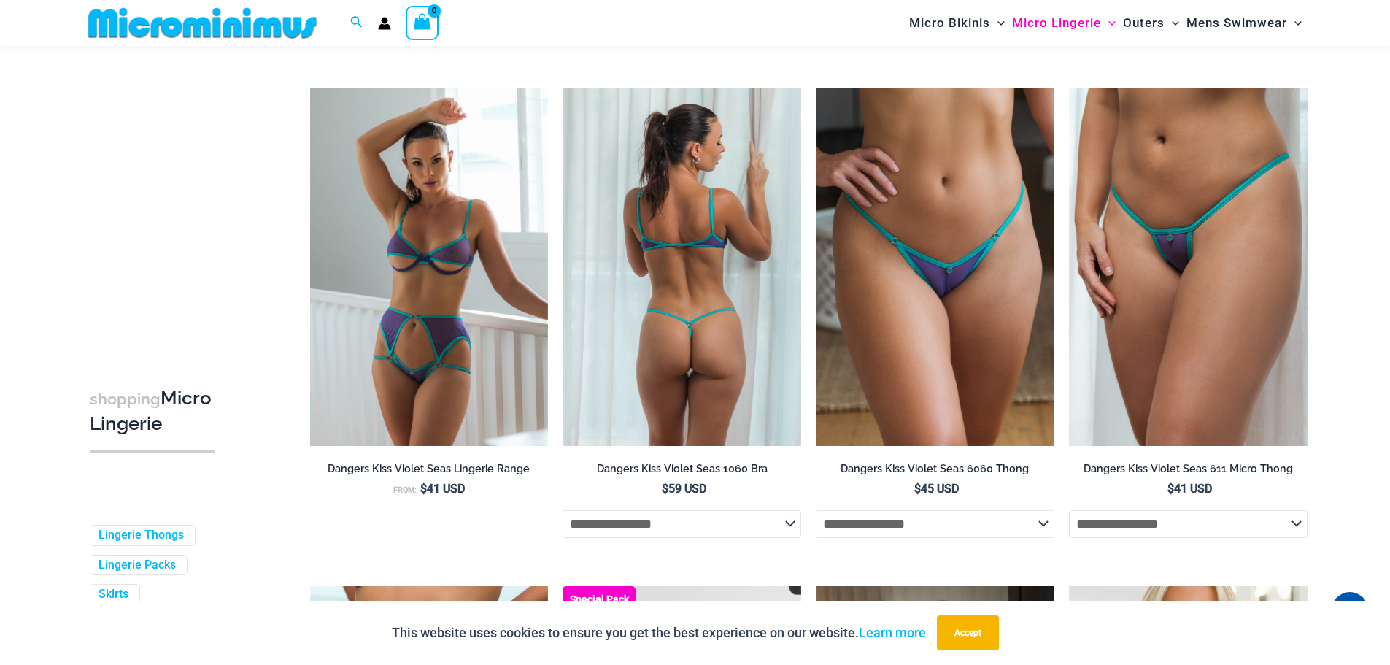
click at [738, 188] on img at bounding box center [682, 267] width 239 height 358
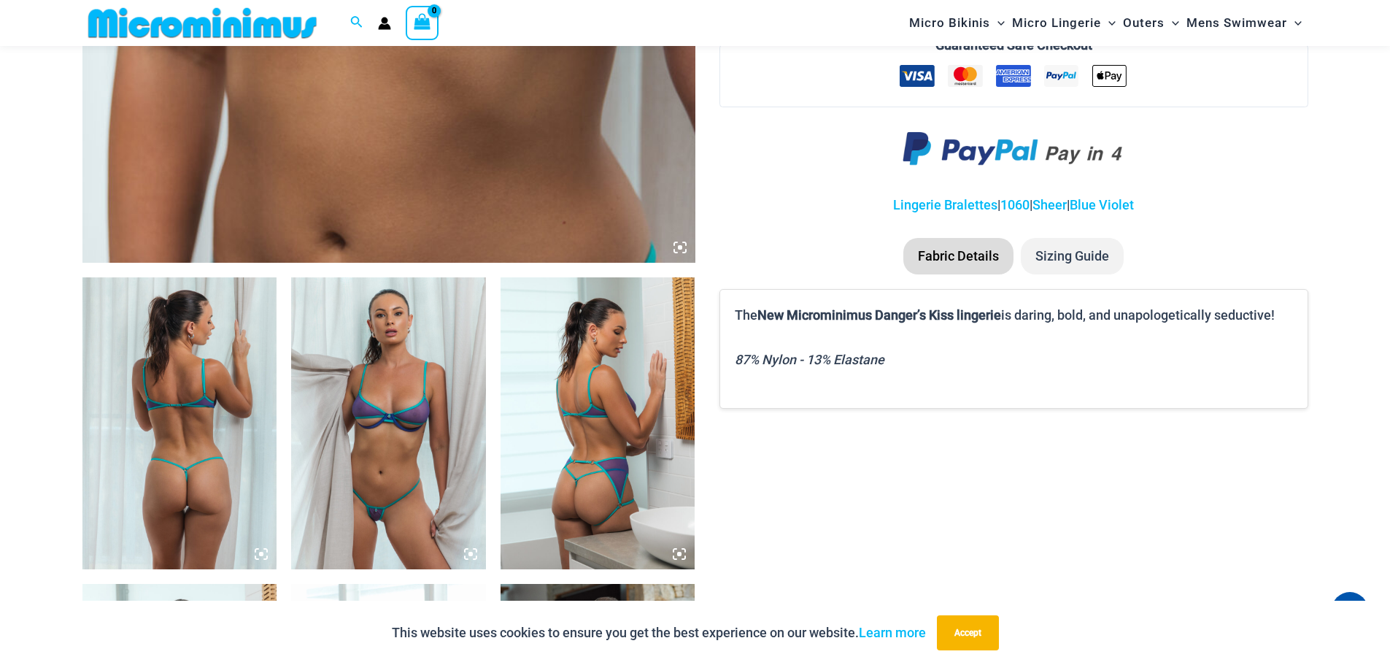
scroll to position [1082, 0]
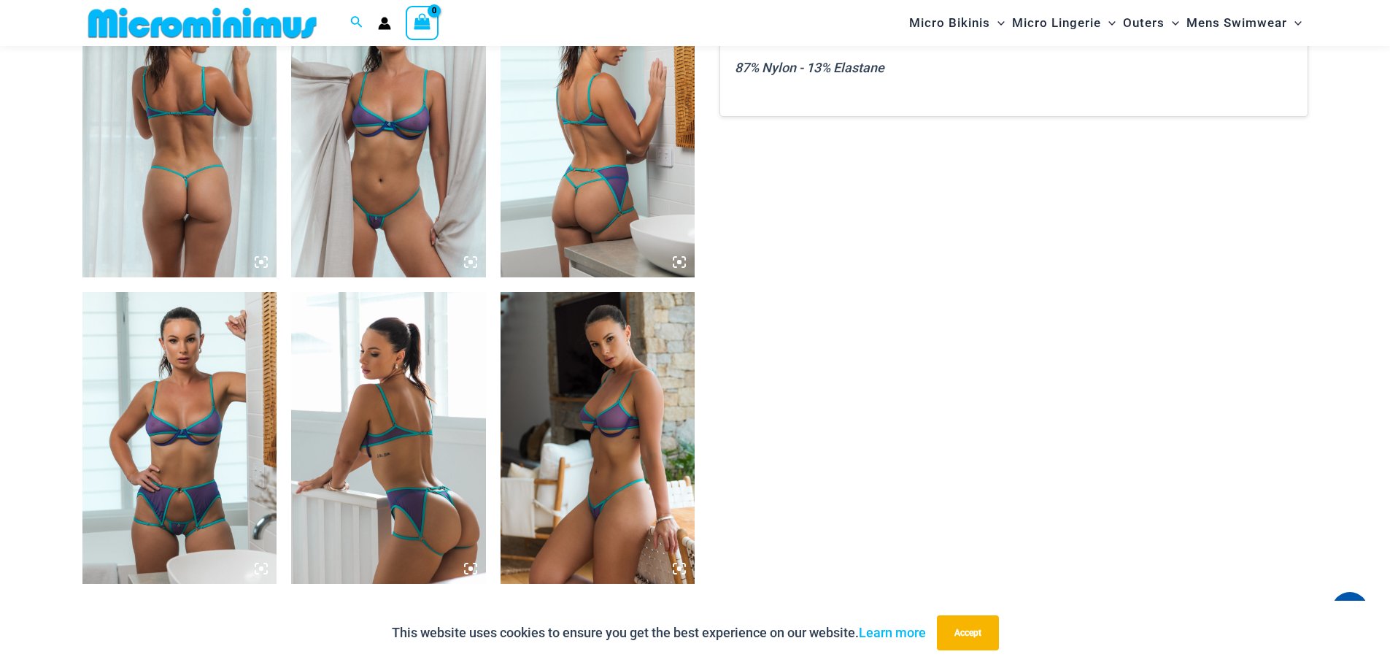
click at [238, 144] on img at bounding box center [179, 131] width 195 height 292
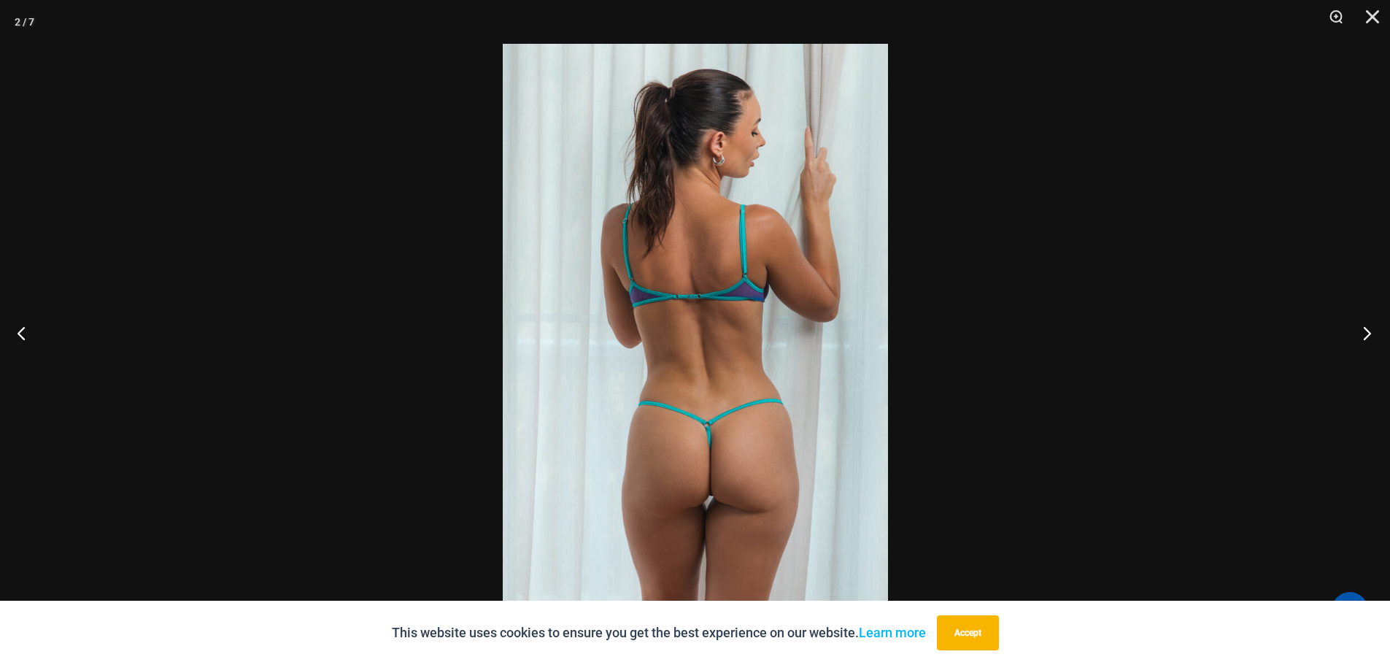
click at [1362, 344] on button "Next" at bounding box center [1363, 332] width 55 height 73
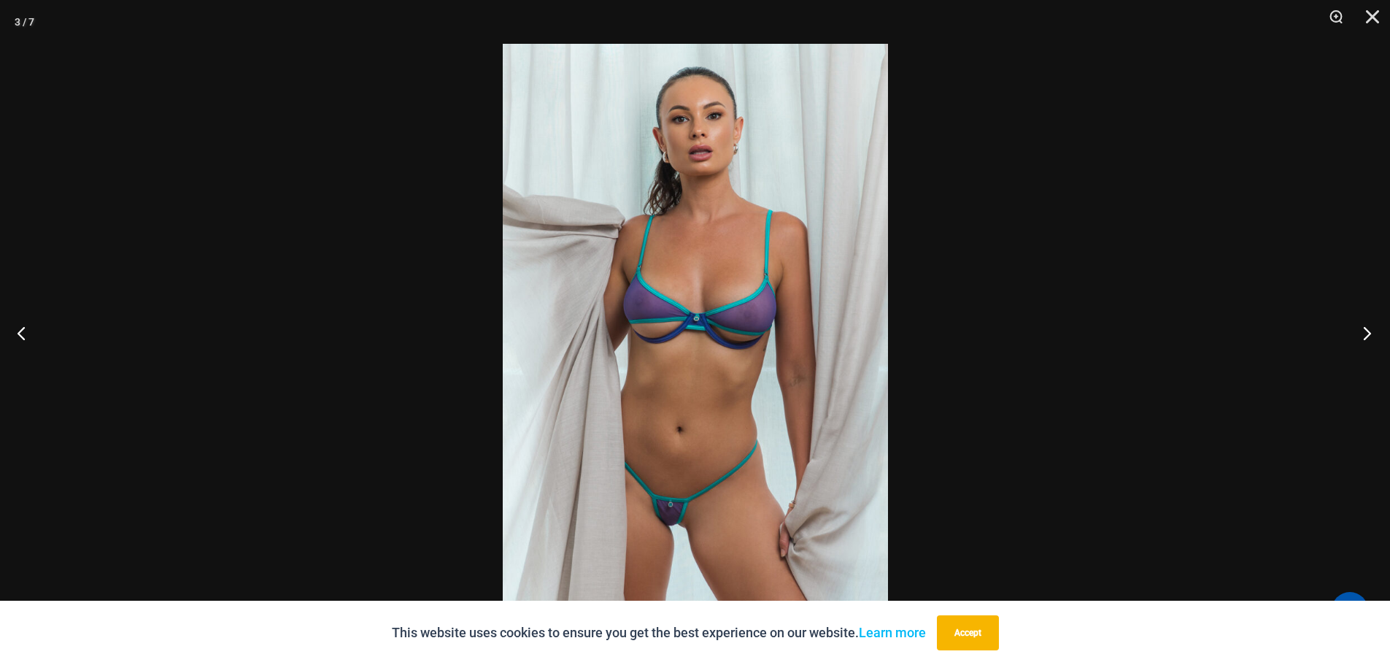
click at [1361, 340] on button "Next" at bounding box center [1363, 332] width 55 height 73
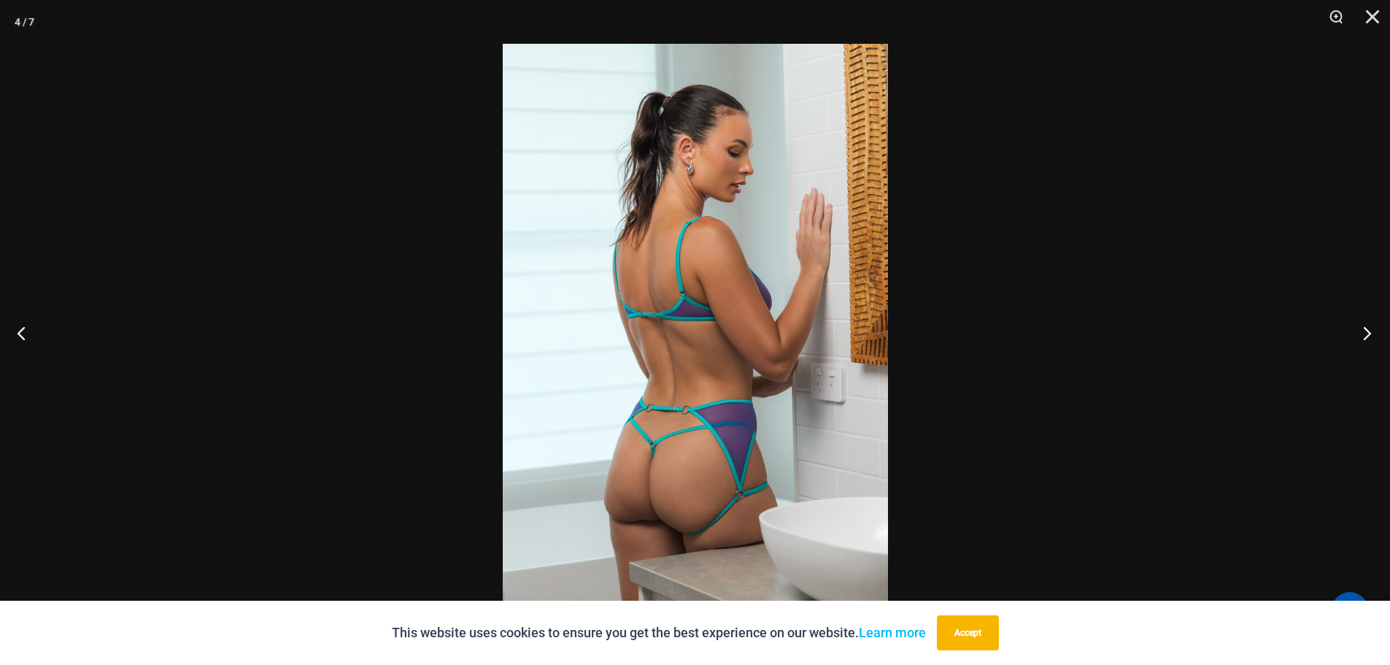
click at [1361, 340] on button "Next" at bounding box center [1363, 332] width 55 height 73
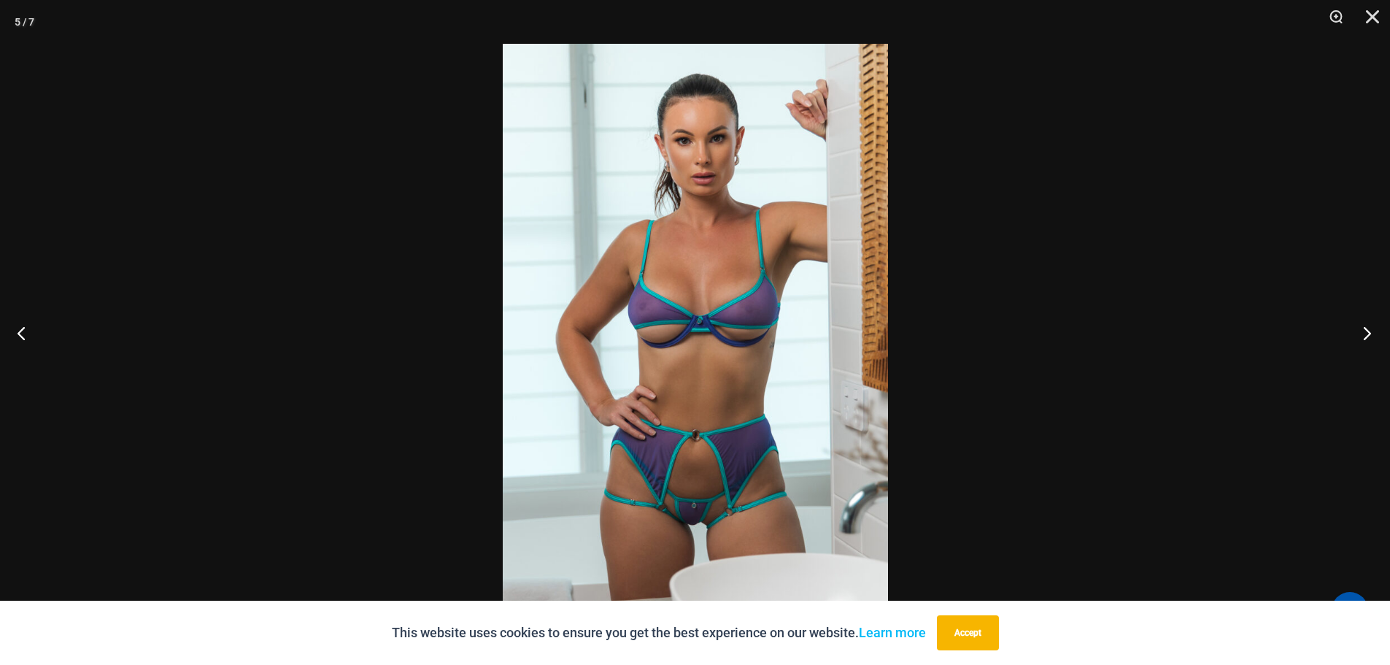
click at [1361, 340] on button "Next" at bounding box center [1363, 332] width 55 height 73
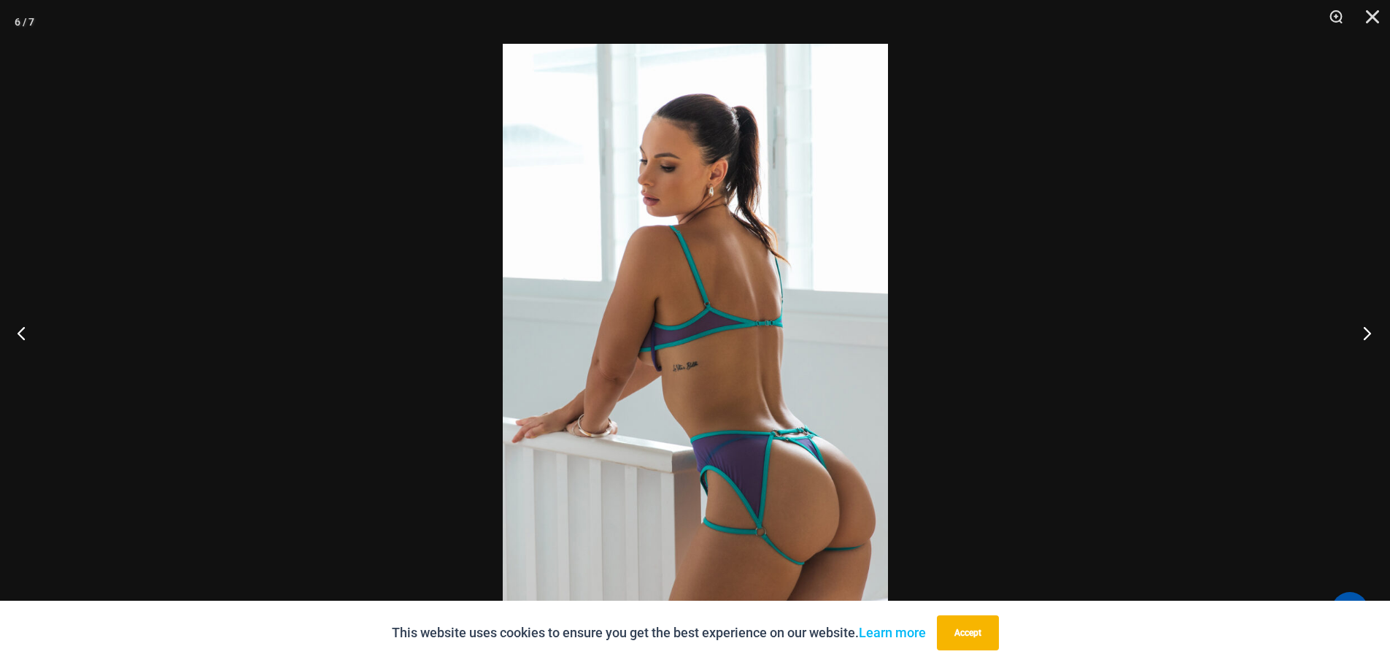
click at [1361, 340] on button "Next" at bounding box center [1363, 332] width 55 height 73
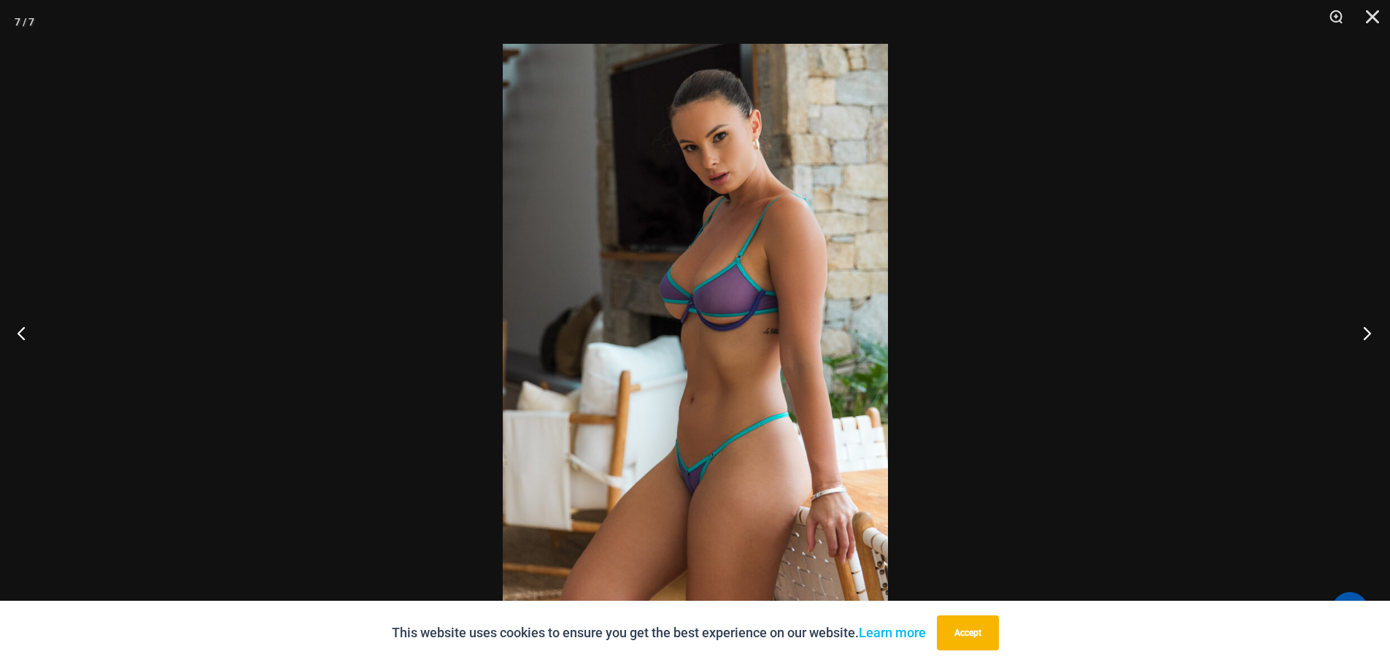
click at [1361, 340] on button "Next" at bounding box center [1363, 332] width 55 height 73
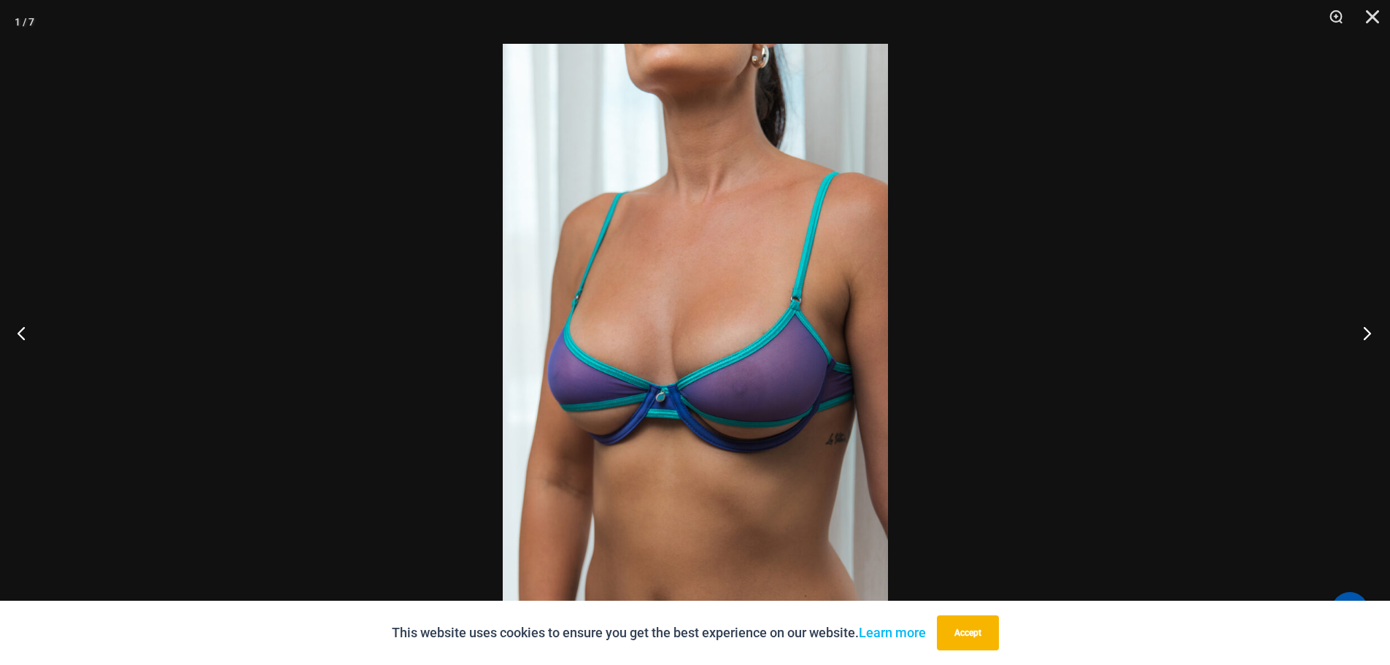
click at [1361, 340] on button "Next" at bounding box center [1363, 332] width 55 height 73
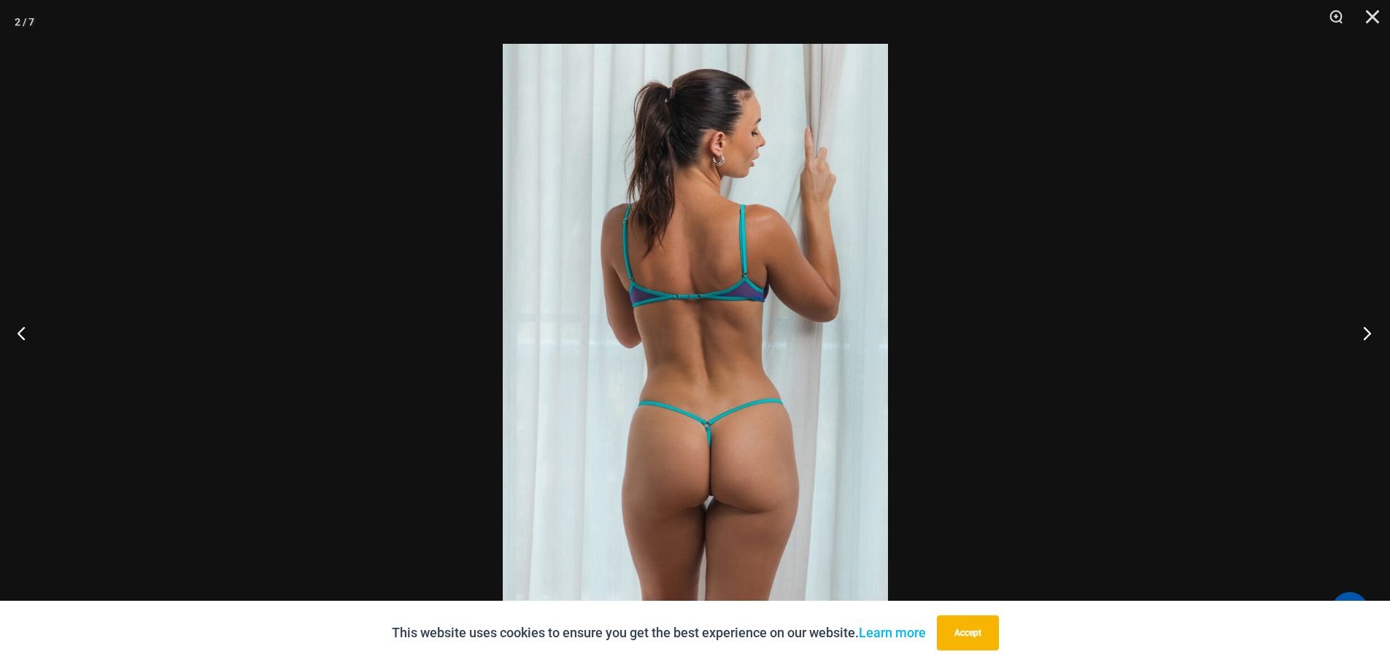
click at [1361, 340] on button "Next" at bounding box center [1363, 332] width 55 height 73
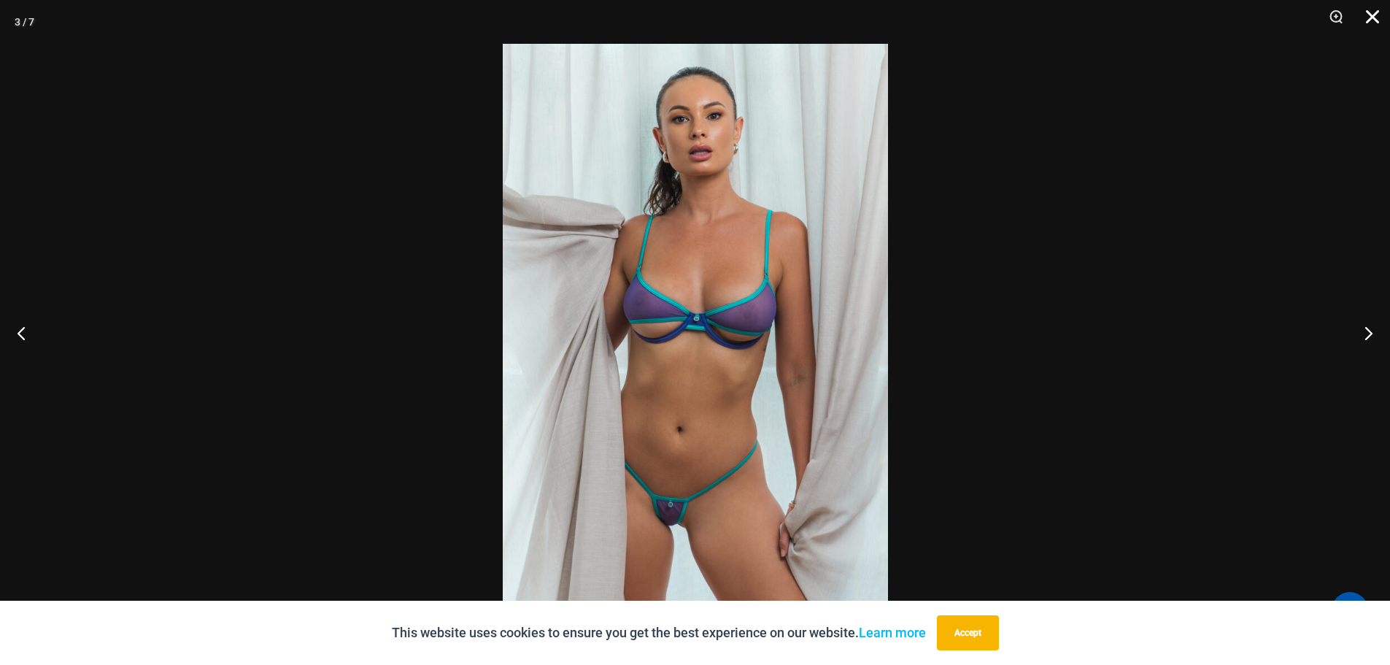
click at [1377, 11] on button "Close" at bounding box center [1368, 22] width 36 height 44
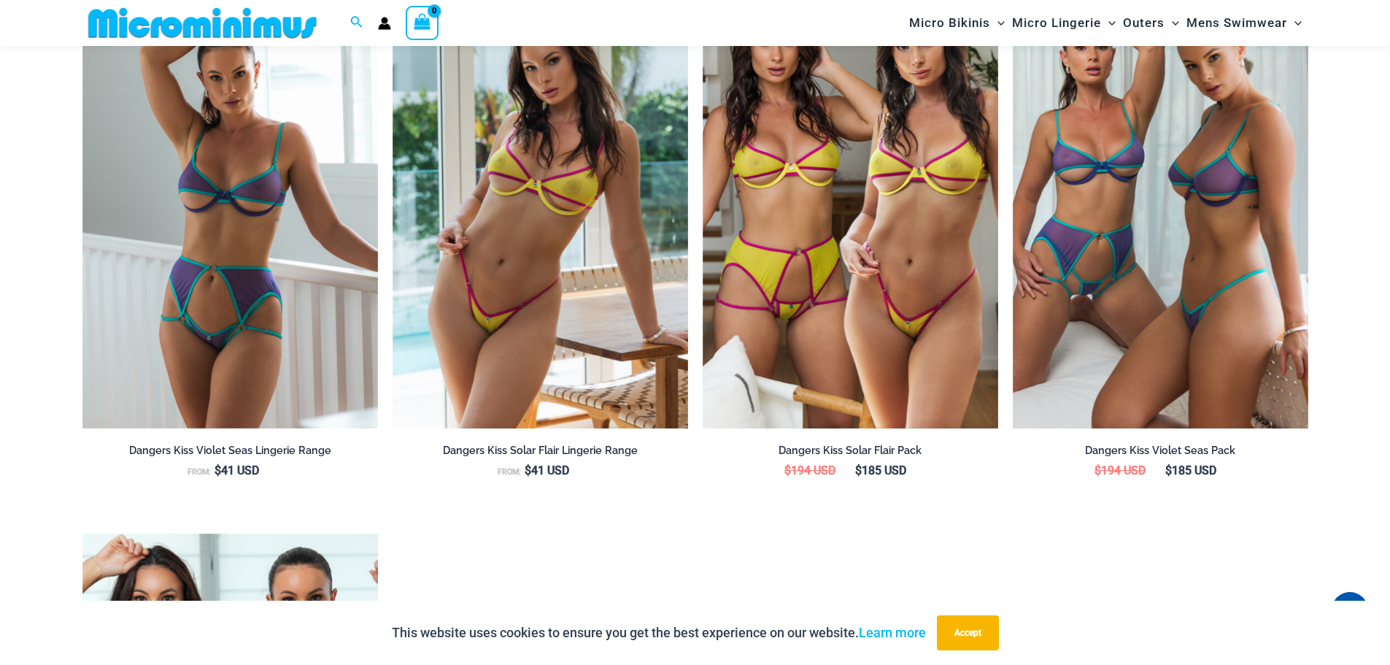
scroll to position [1812, 0]
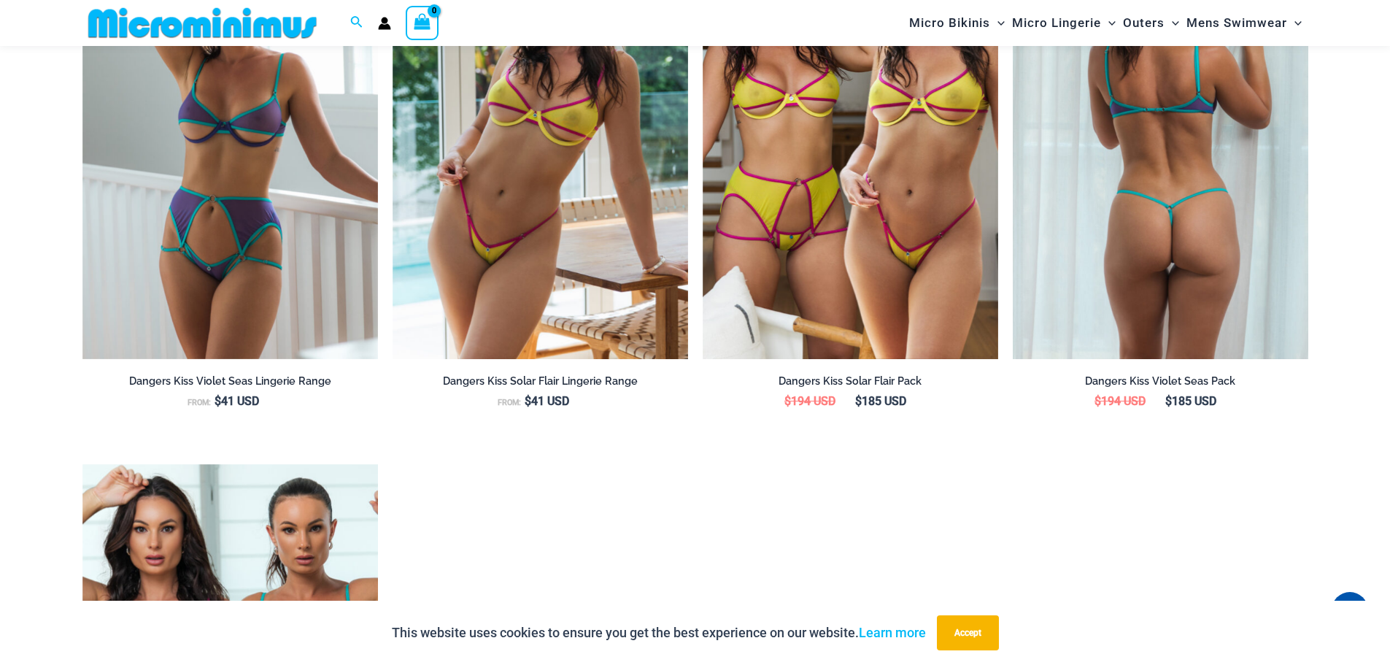
click at [1082, 219] on img at bounding box center [1161, 137] width 296 height 444
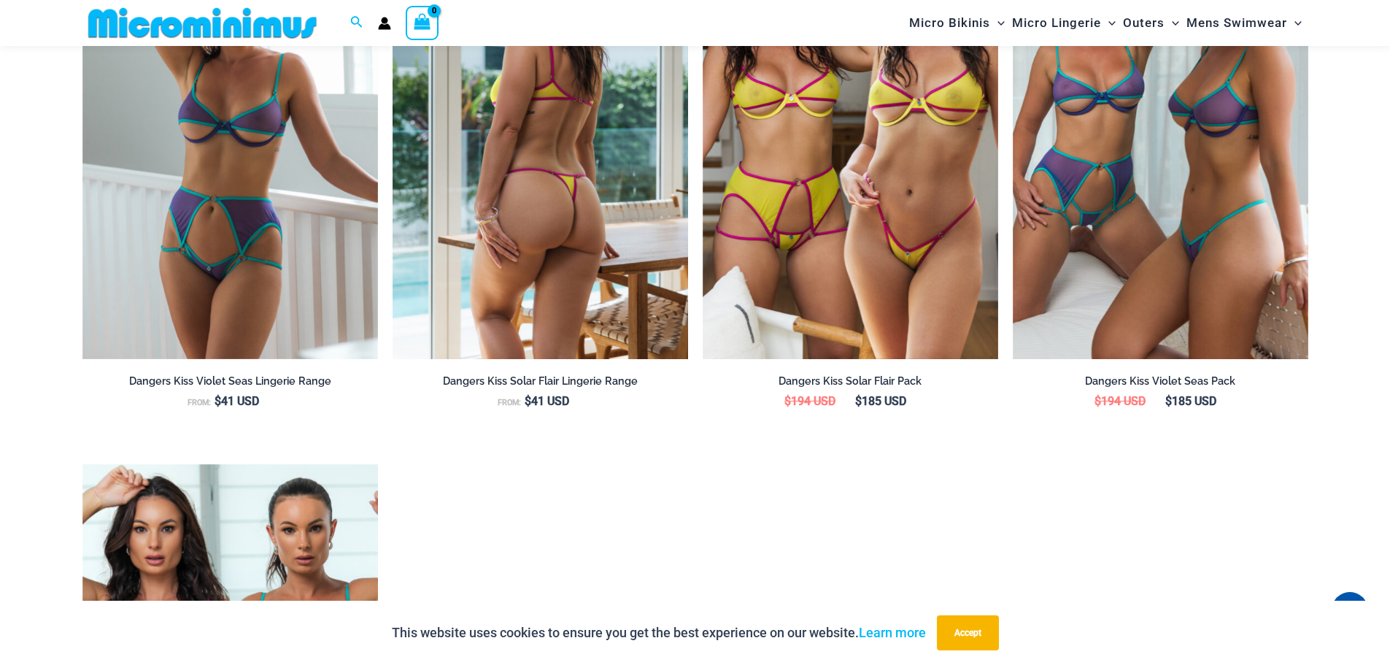
click at [580, 130] on img at bounding box center [541, 137] width 296 height 444
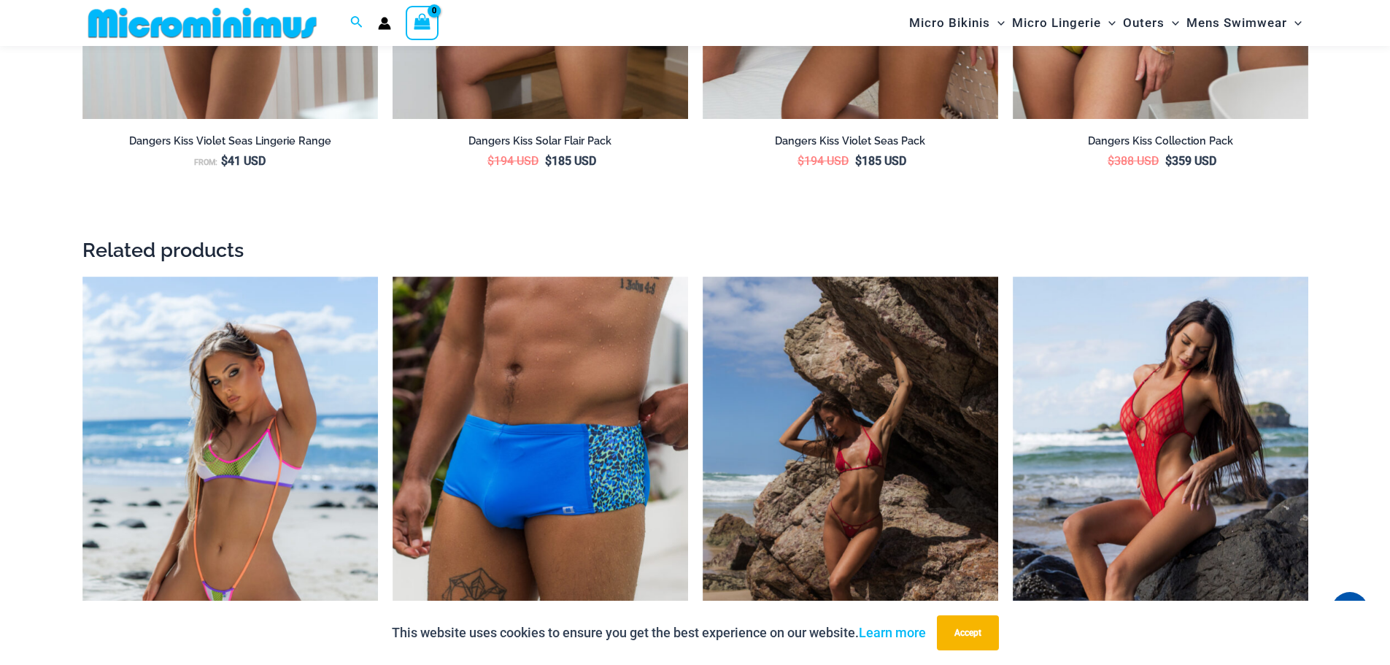
scroll to position [2176, 0]
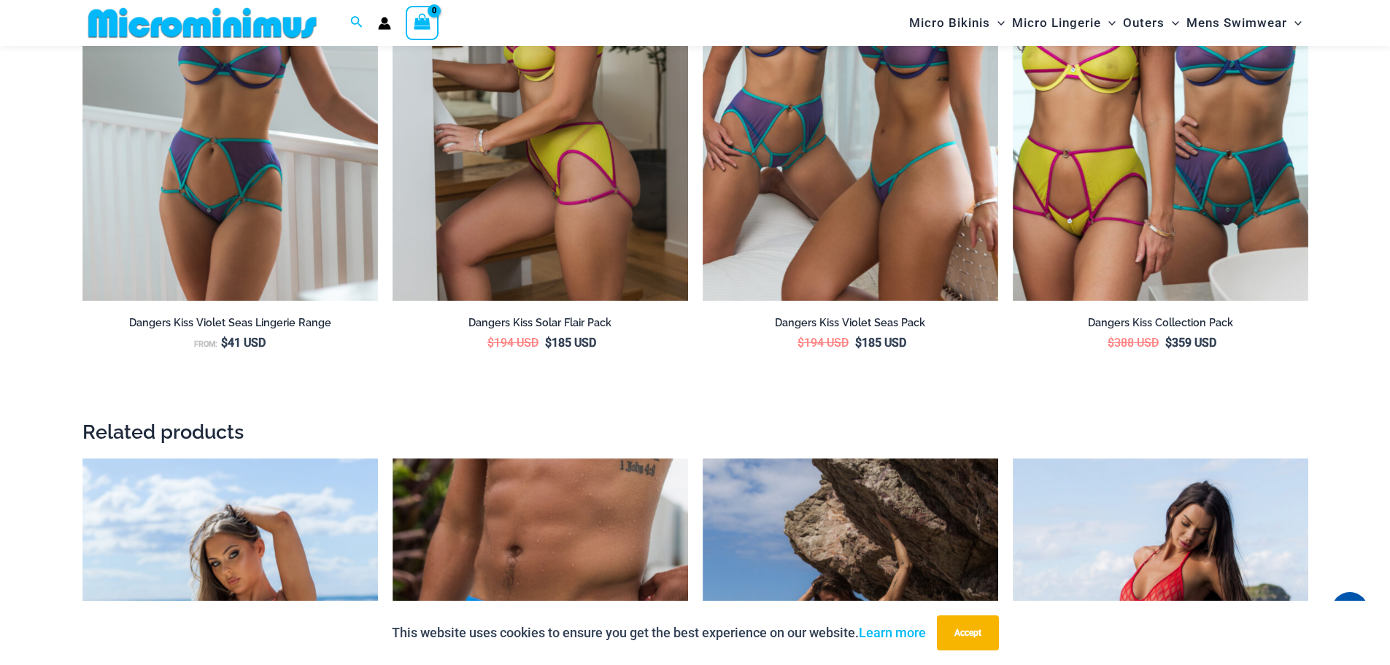
click at [575, 118] on img at bounding box center [541, 79] width 296 height 444
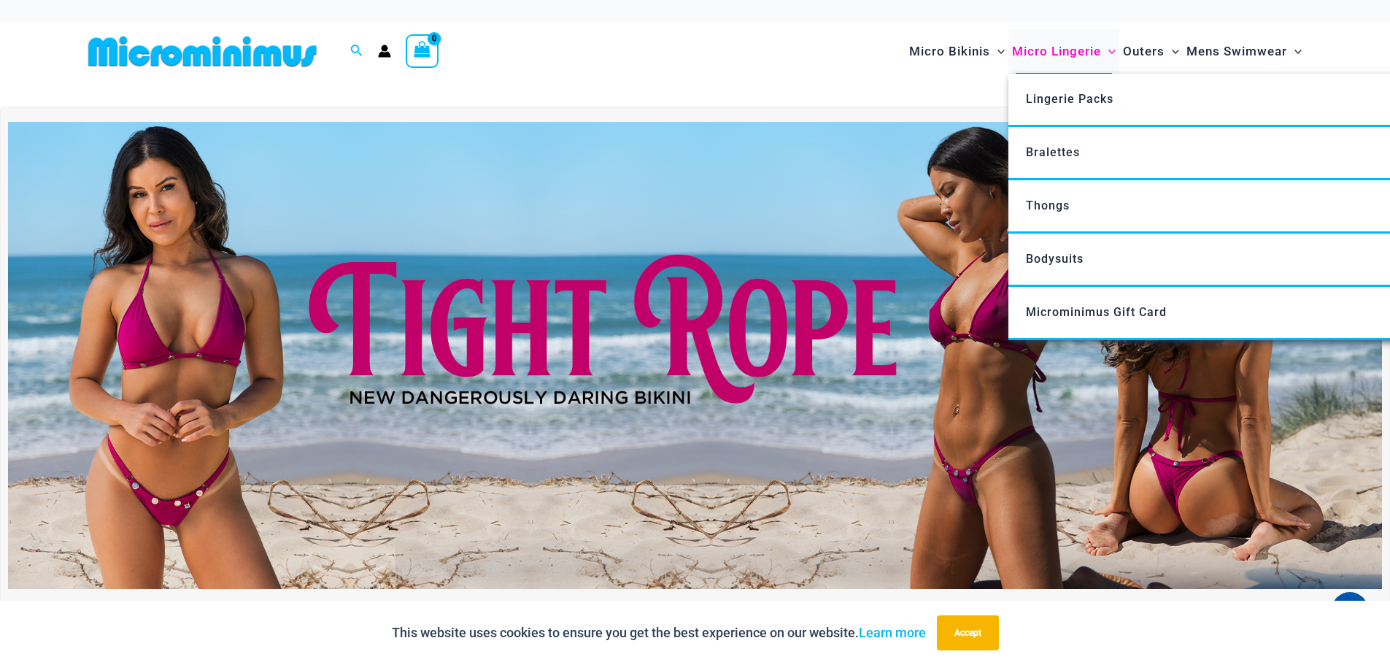
click at [1052, 48] on span "Micro Lingerie" at bounding box center [1056, 51] width 89 height 37
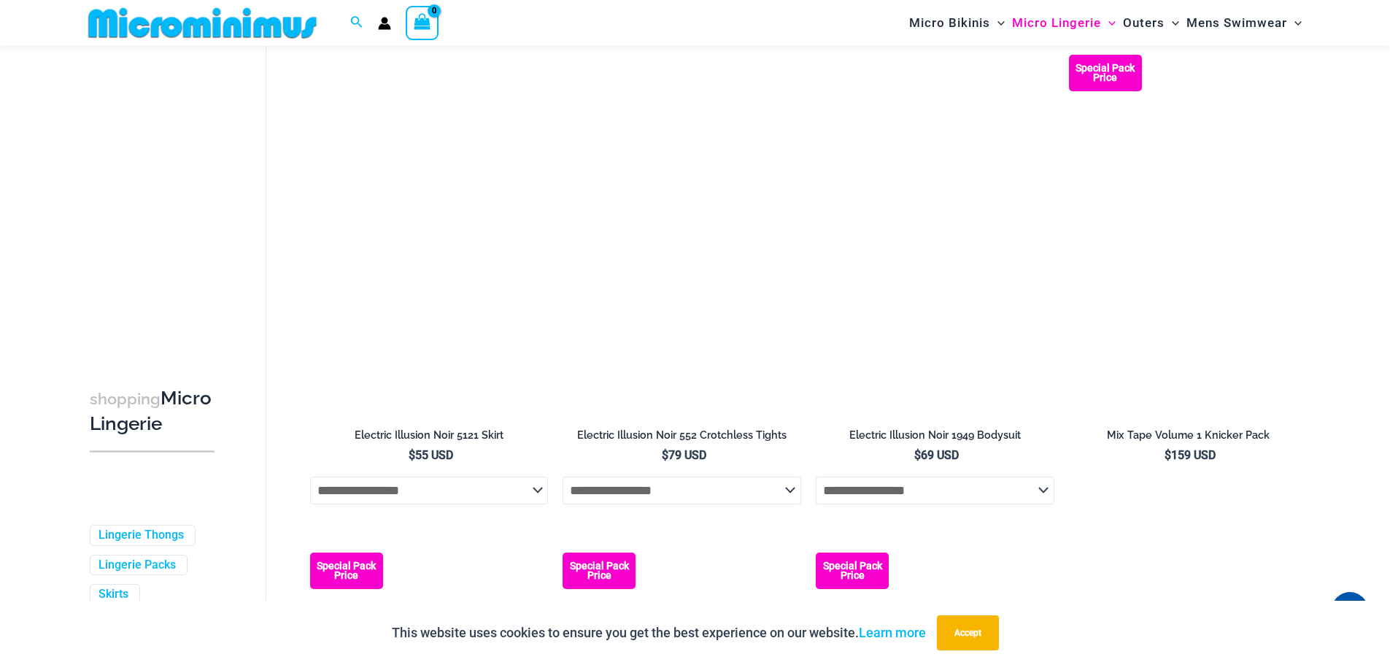
scroll to position [3760, 0]
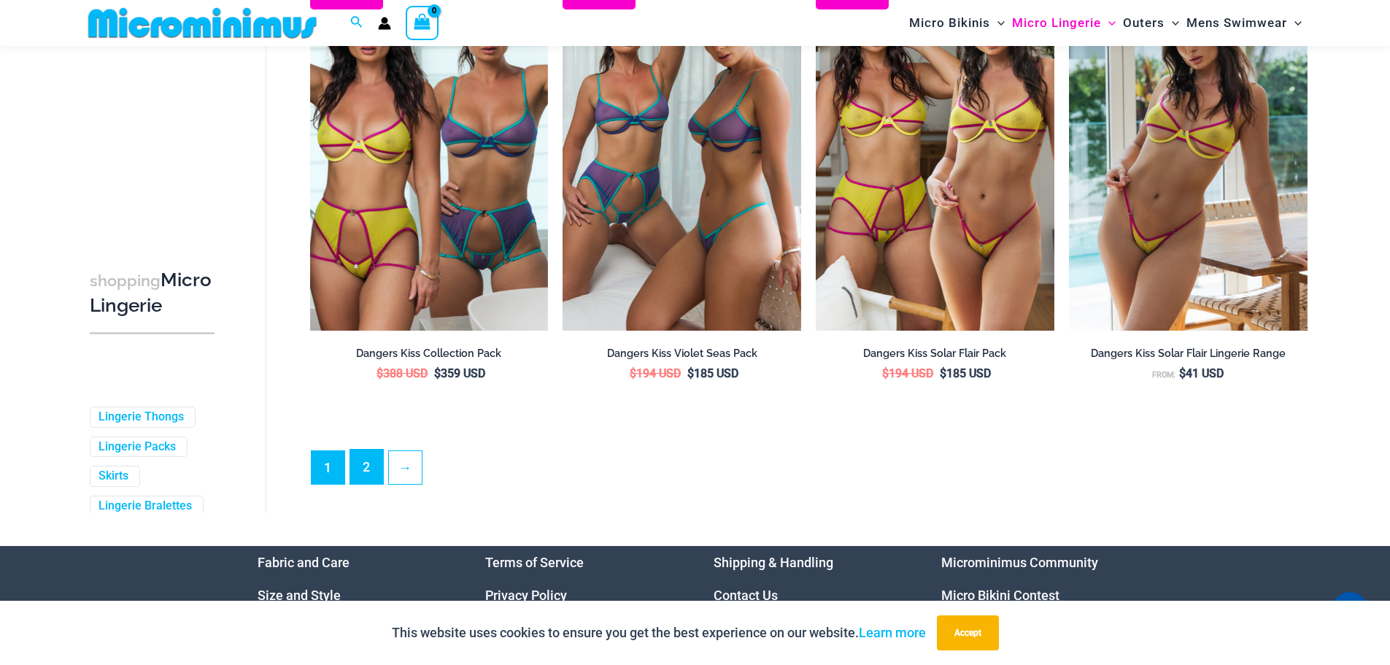
click at [355, 471] on link "2" at bounding box center [366, 467] width 33 height 34
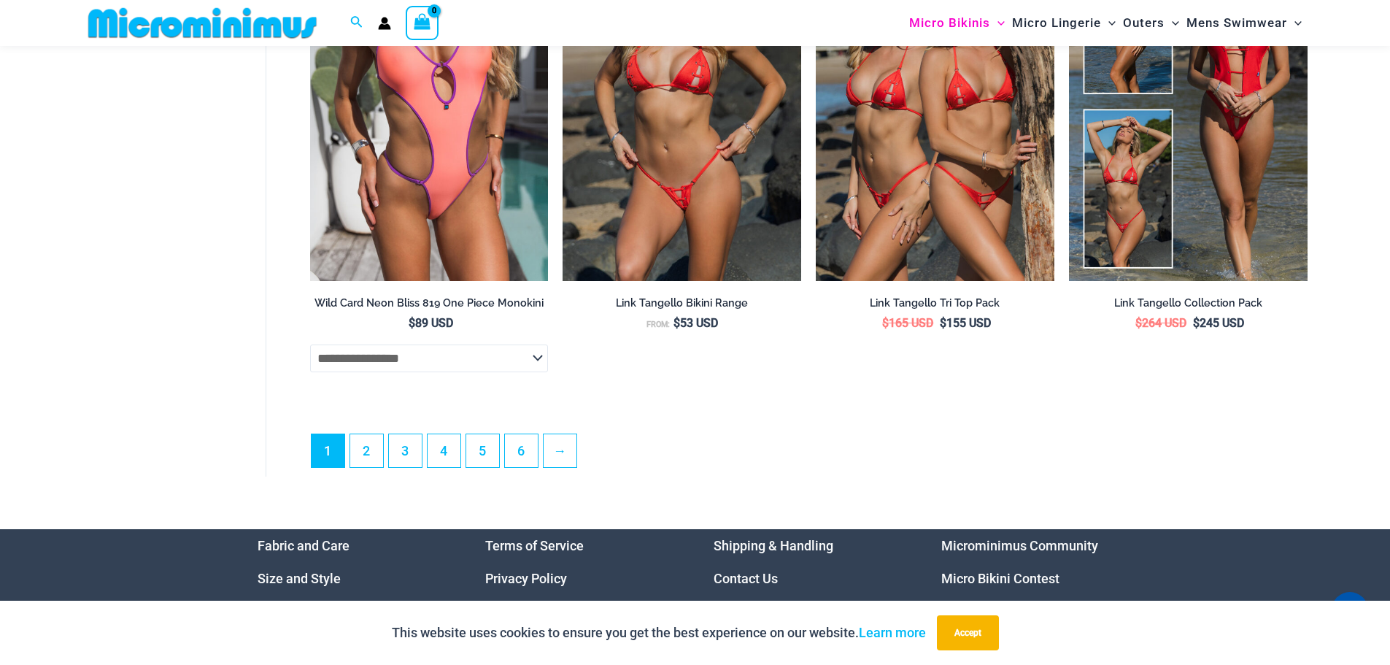
scroll to position [4292, 0]
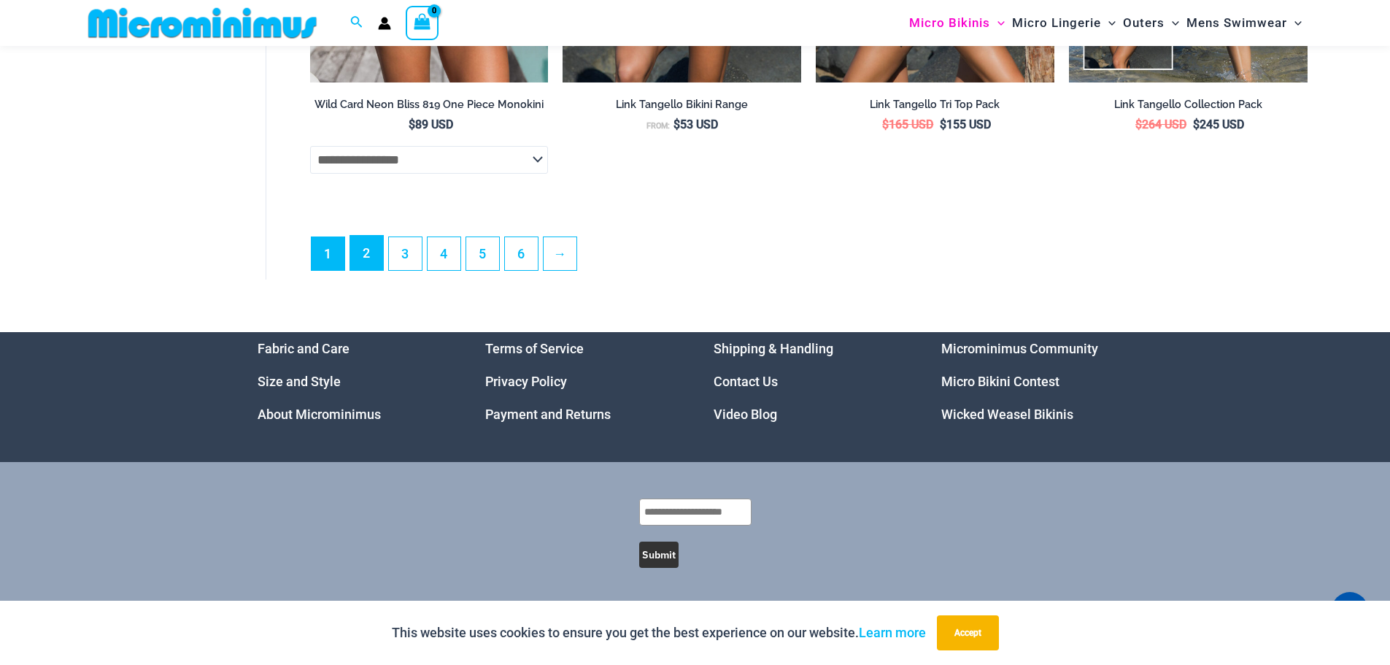
click at [372, 253] on link "2" at bounding box center [366, 253] width 33 height 34
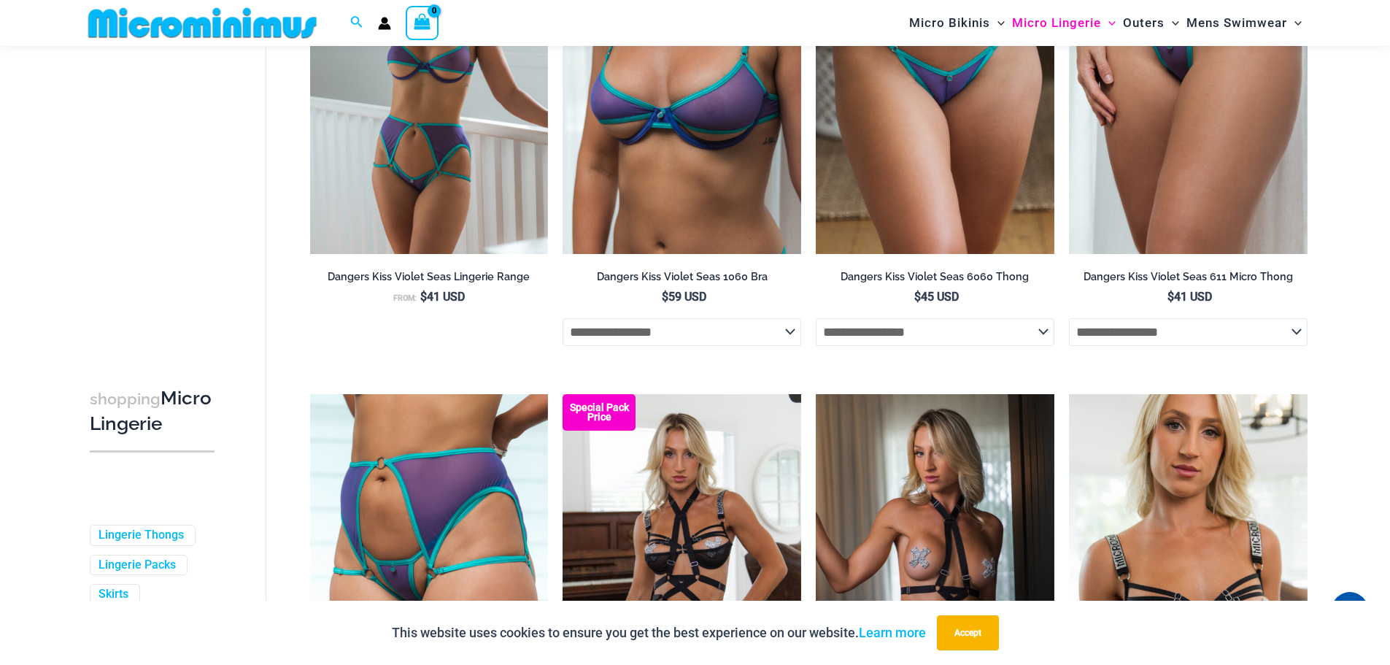
drag, startPoint x: 0, startPoint y: 0, endPoint x: 1401, endPoint y: 186, distance: 1412.9
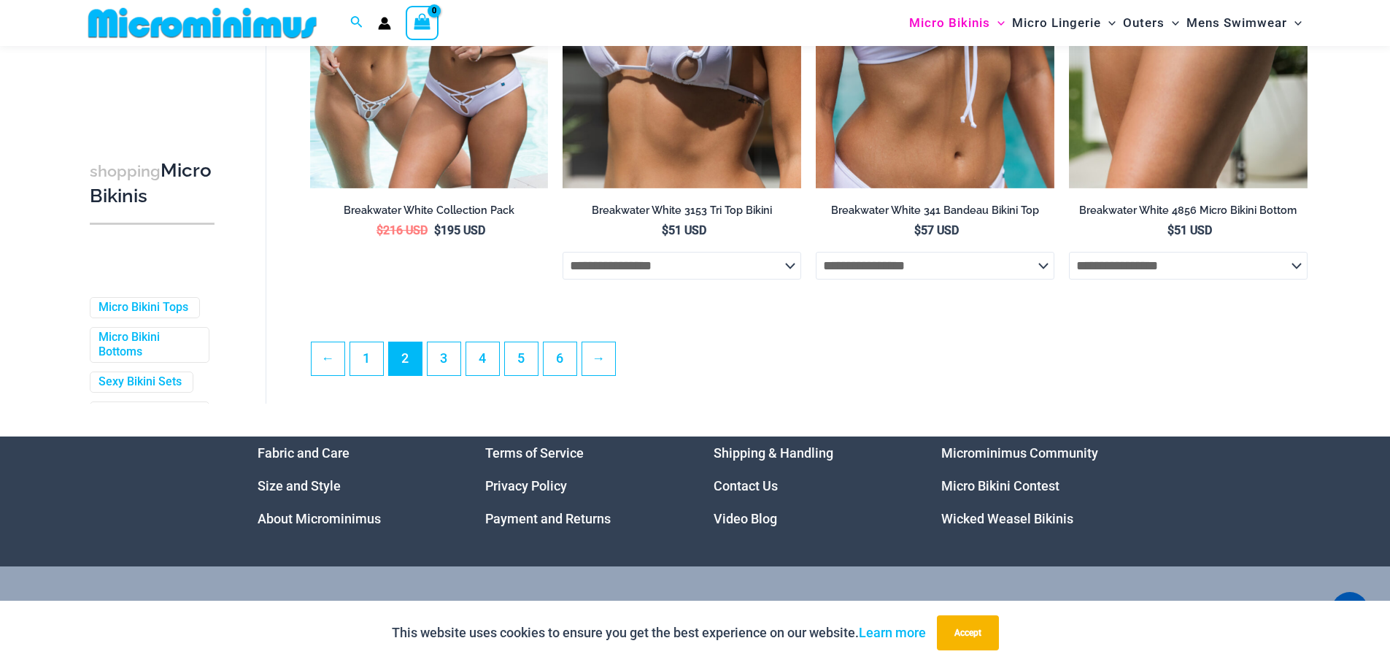
scroll to position [3833, 0]
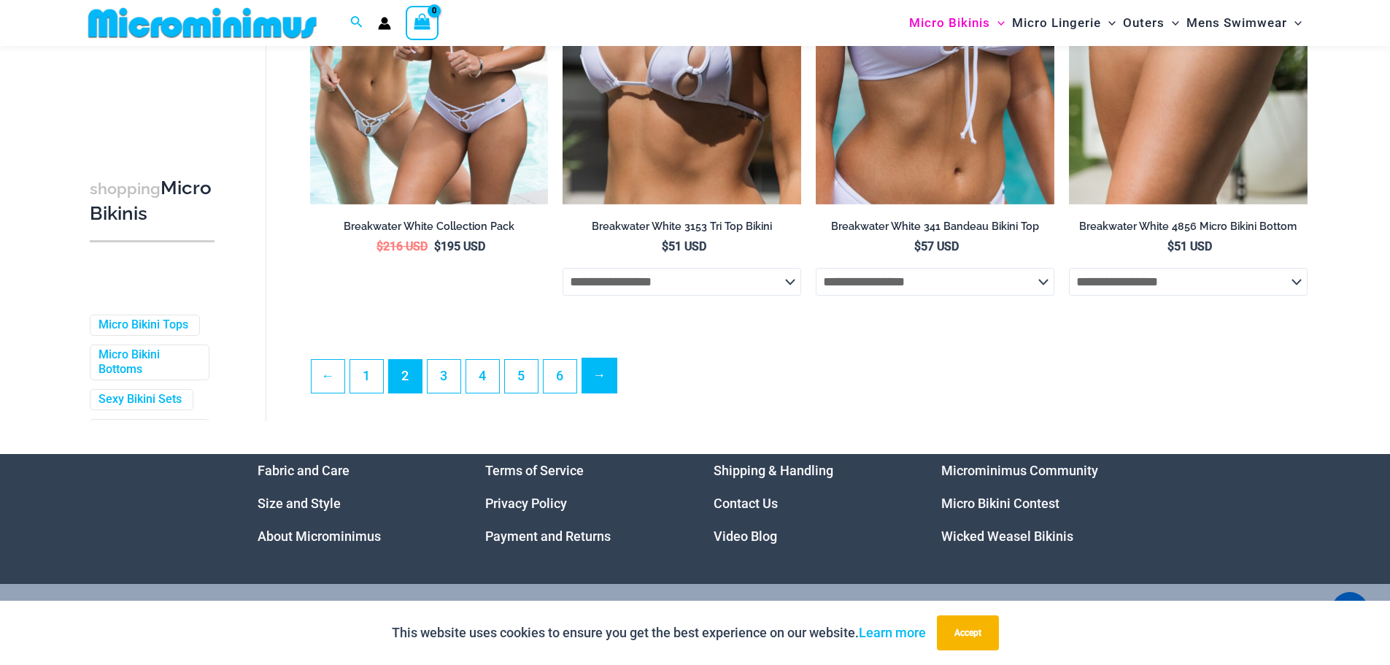
click at [597, 393] on link "→" at bounding box center [599, 375] width 34 height 34
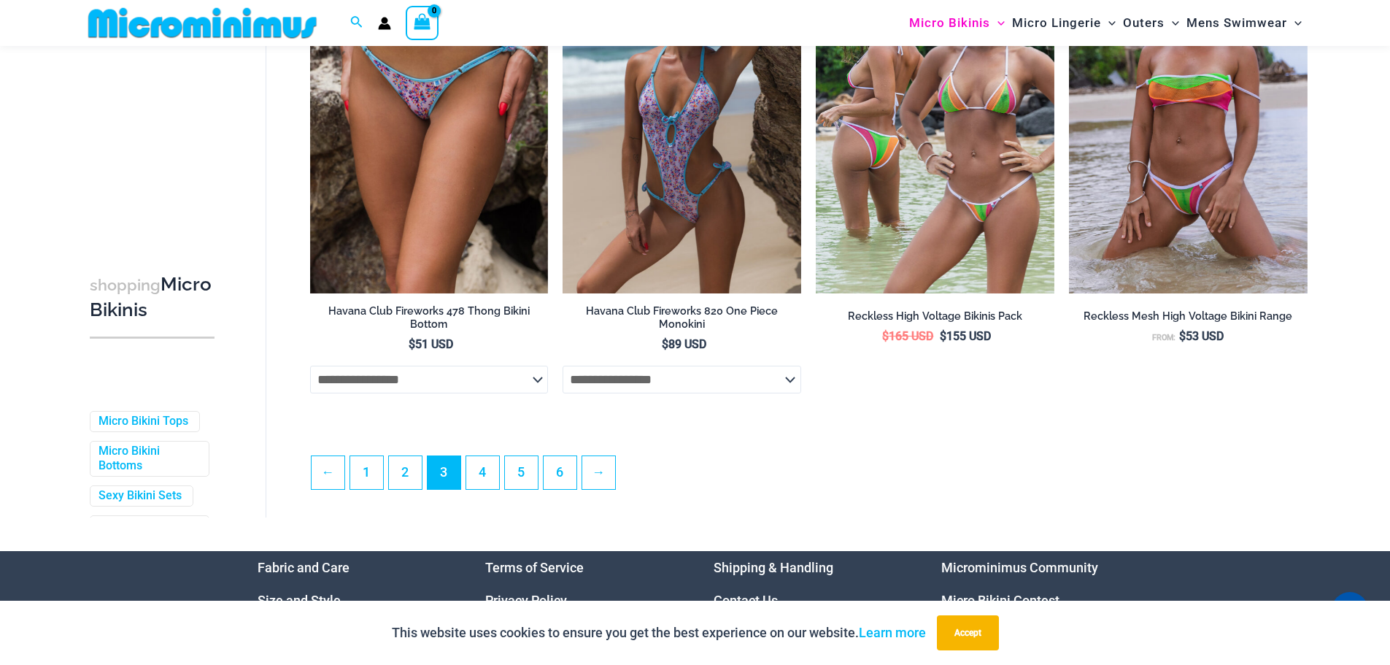
scroll to position [3717, 0]
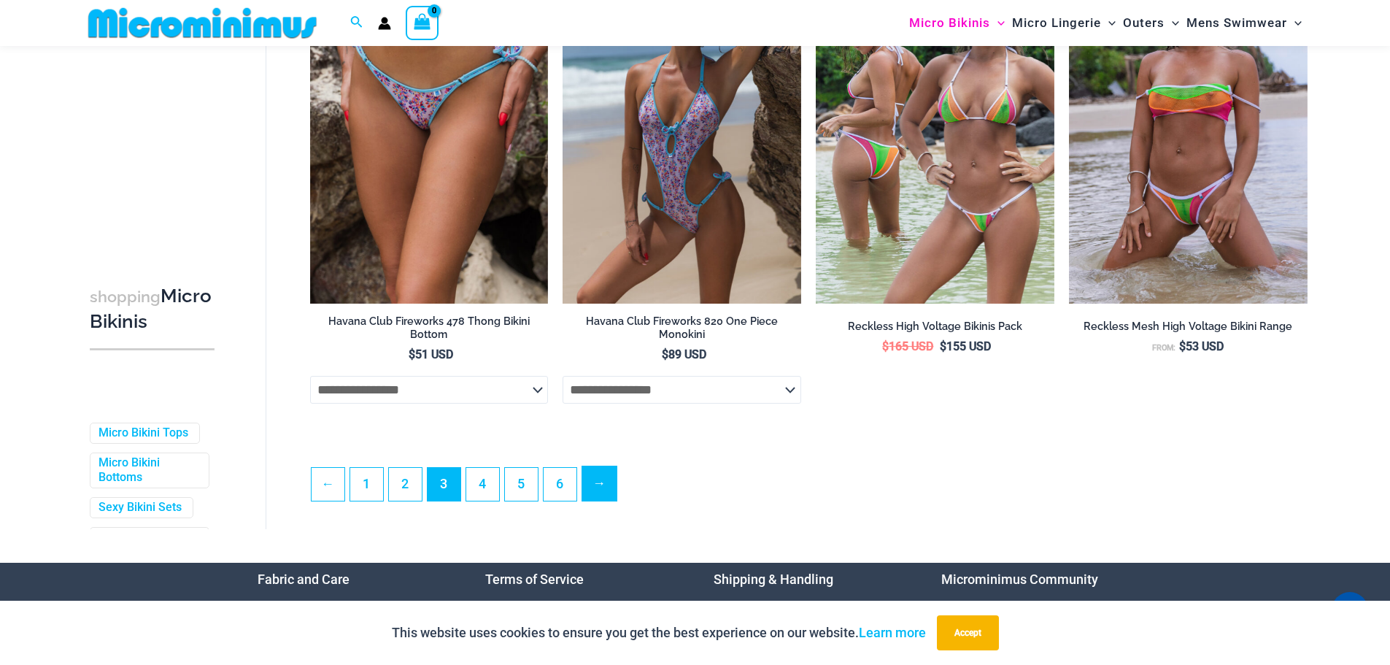
click at [602, 496] on link "→" at bounding box center [599, 483] width 34 height 34
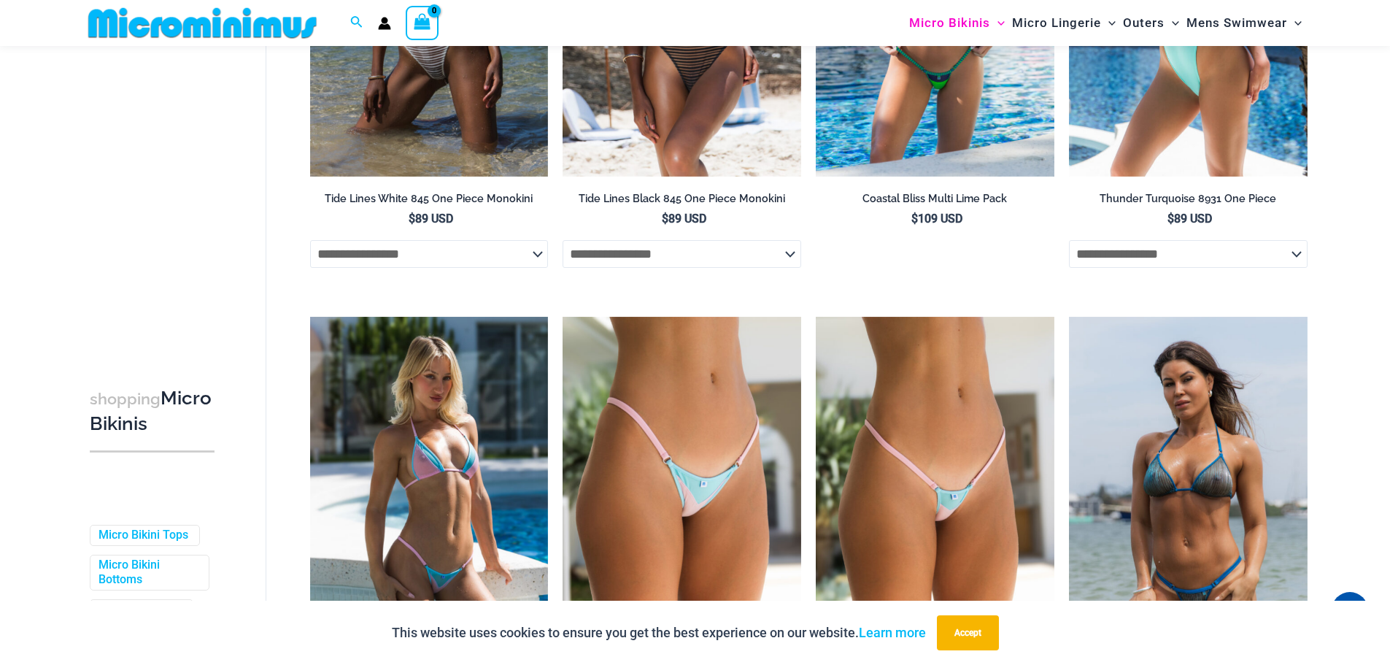
scroll to position [3700, 0]
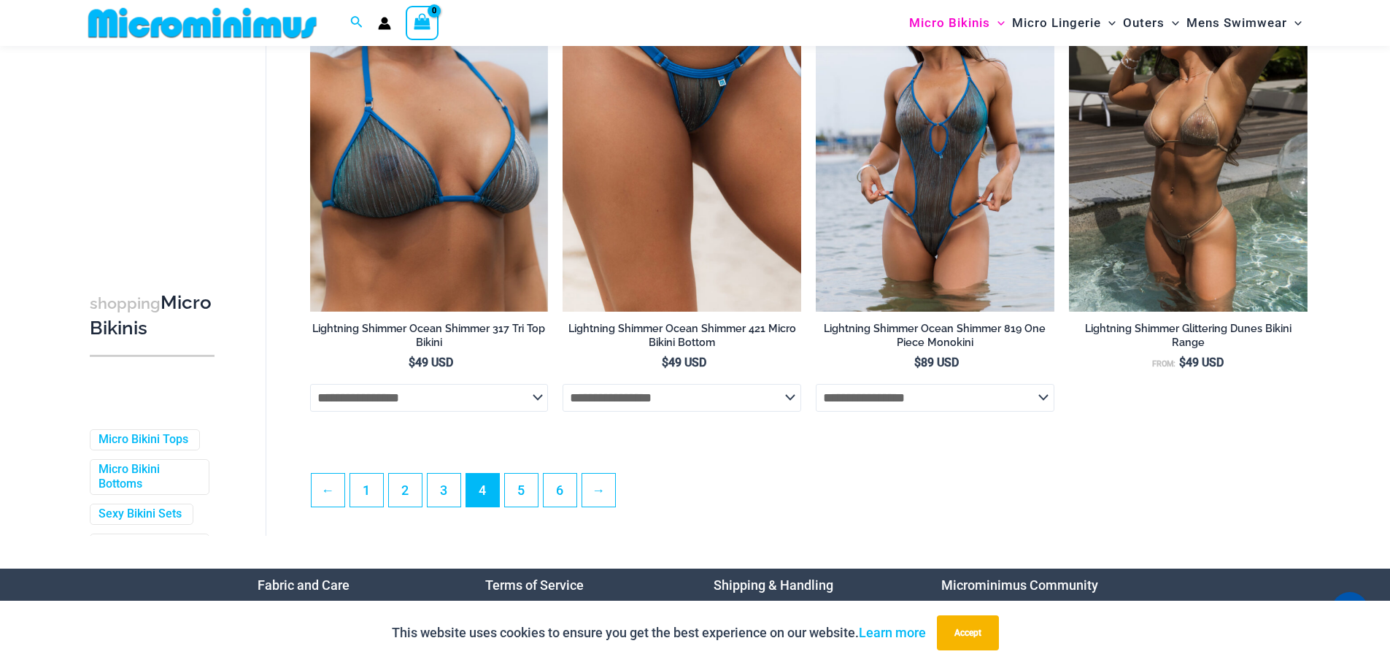
drag, startPoint x: 1401, startPoint y: 36, endPoint x: 1401, endPoint y: 650, distance: 613.8
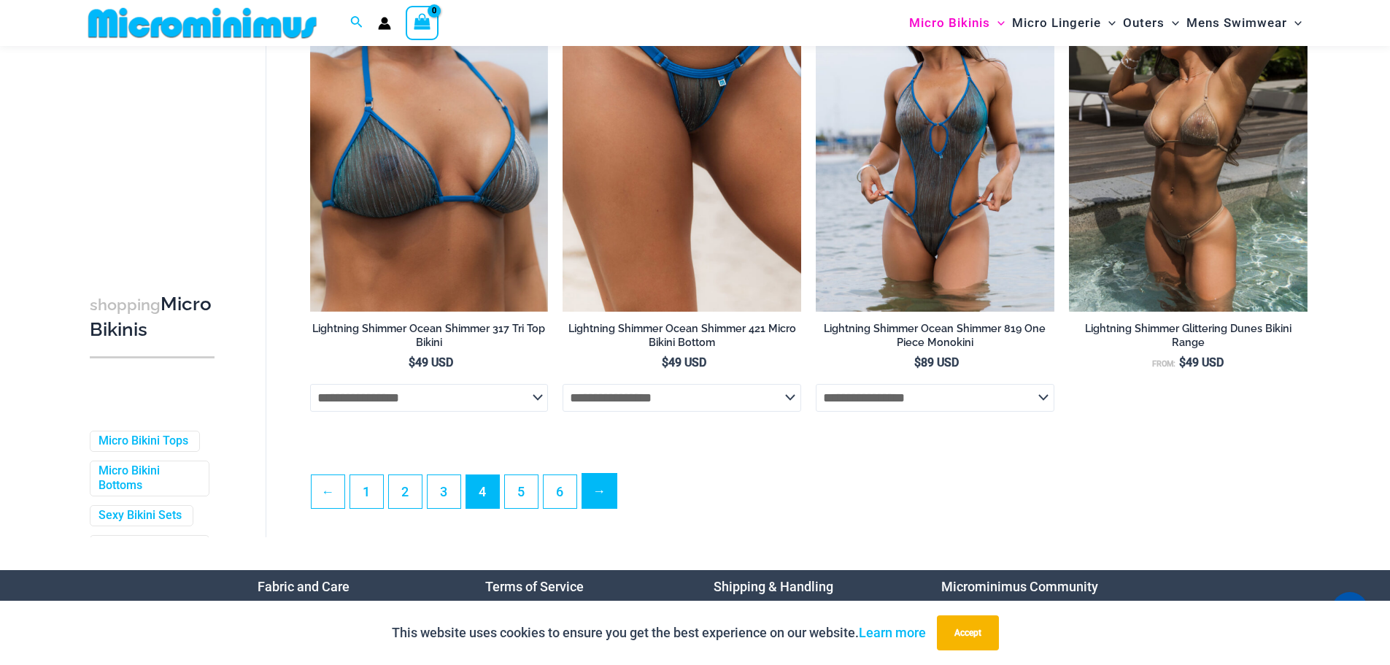
click at [604, 508] on link "→" at bounding box center [599, 491] width 34 height 34
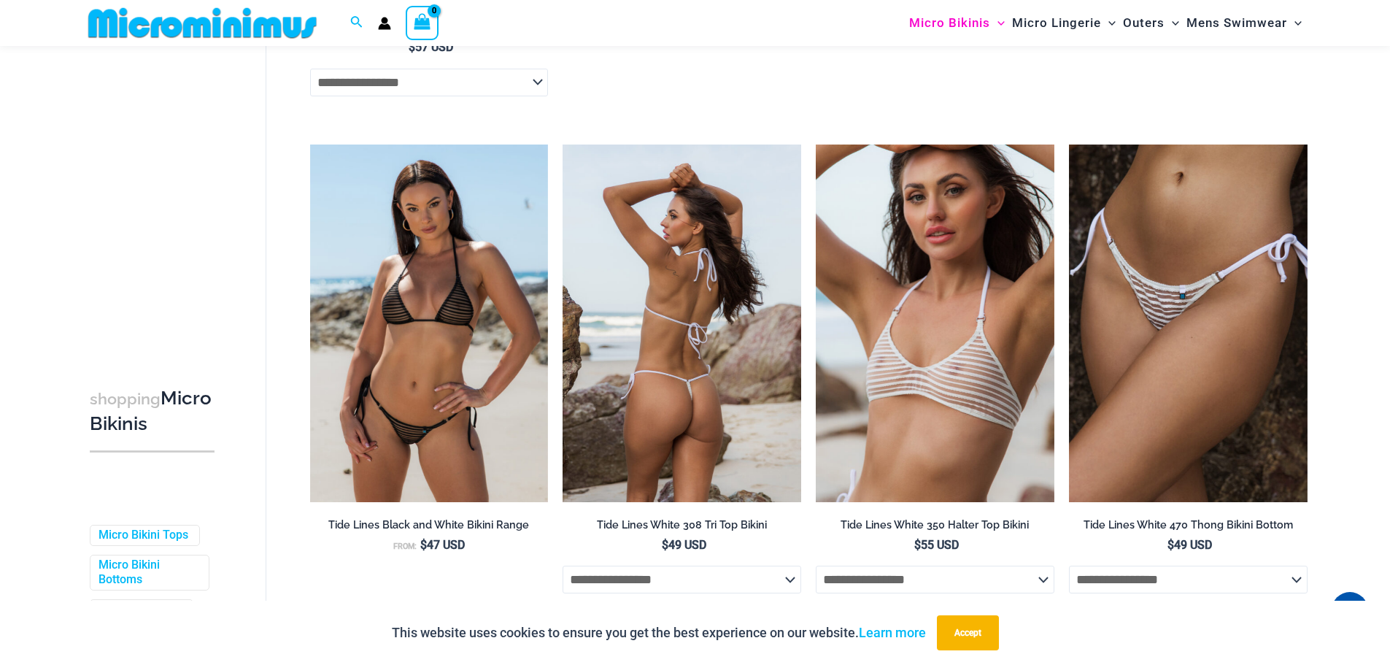
scroll to position [3780, 0]
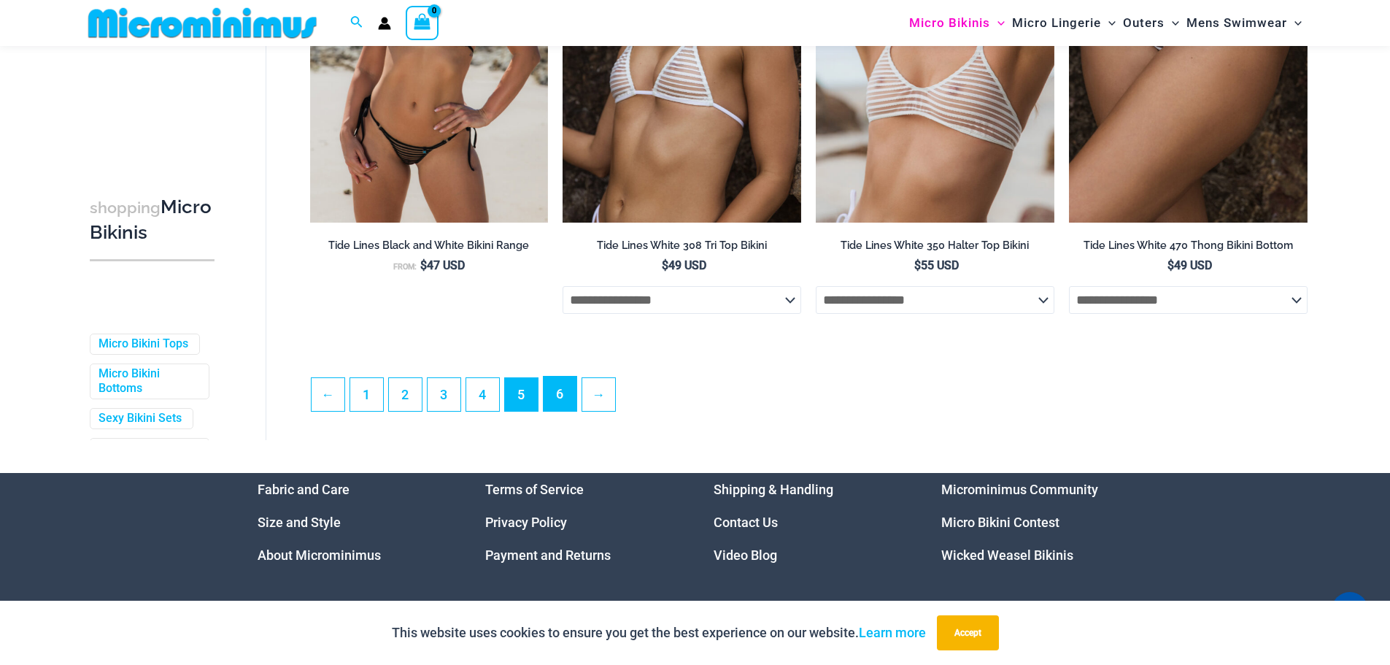
click at [560, 399] on link "6" at bounding box center [560, 394] width 33 height 34
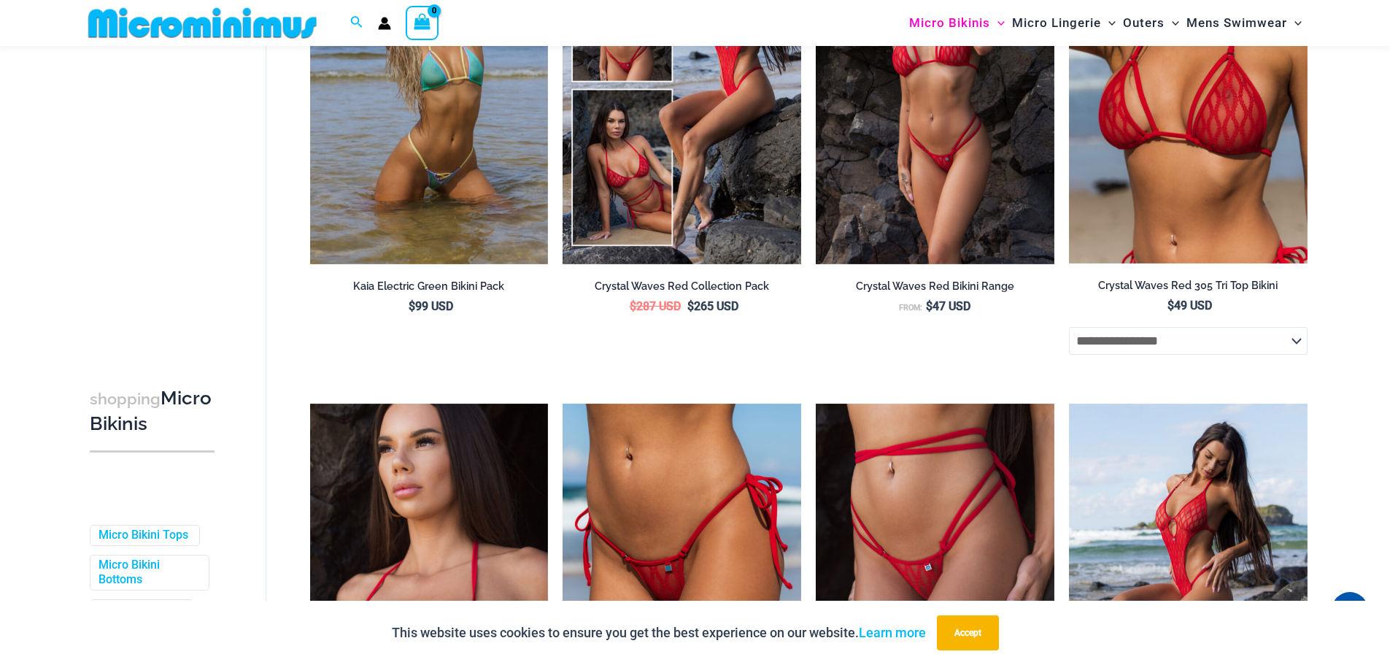
scroll to position [2695, 0]
